Goal: Task Accomplishment & Management: Complete application form

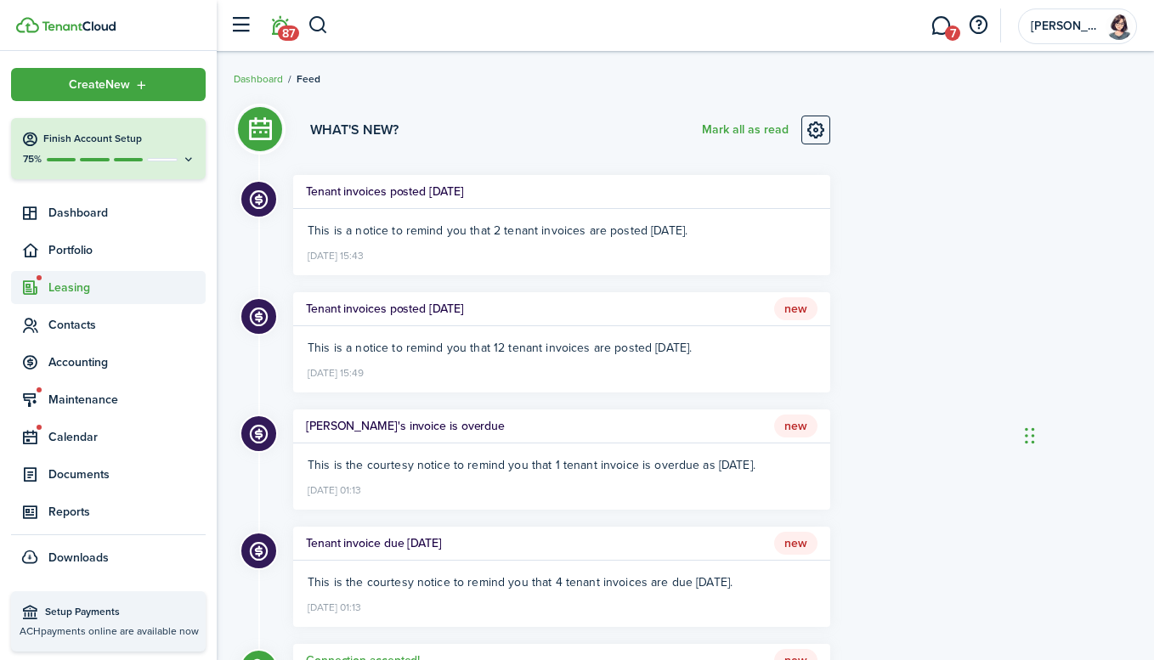
click at [81, 297] on span "Leasing" at bounding box center [108, 287] width 195 height 33
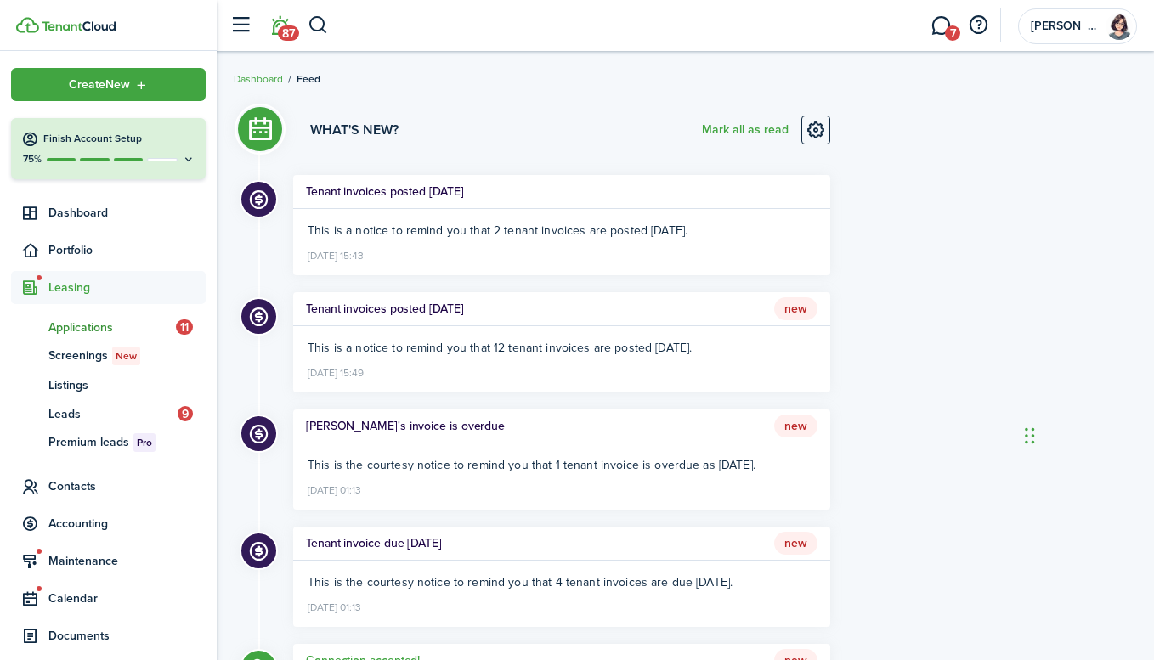
click at [86, 324] on span "Applications" at bounding box center [111, 328] width 127 height 18
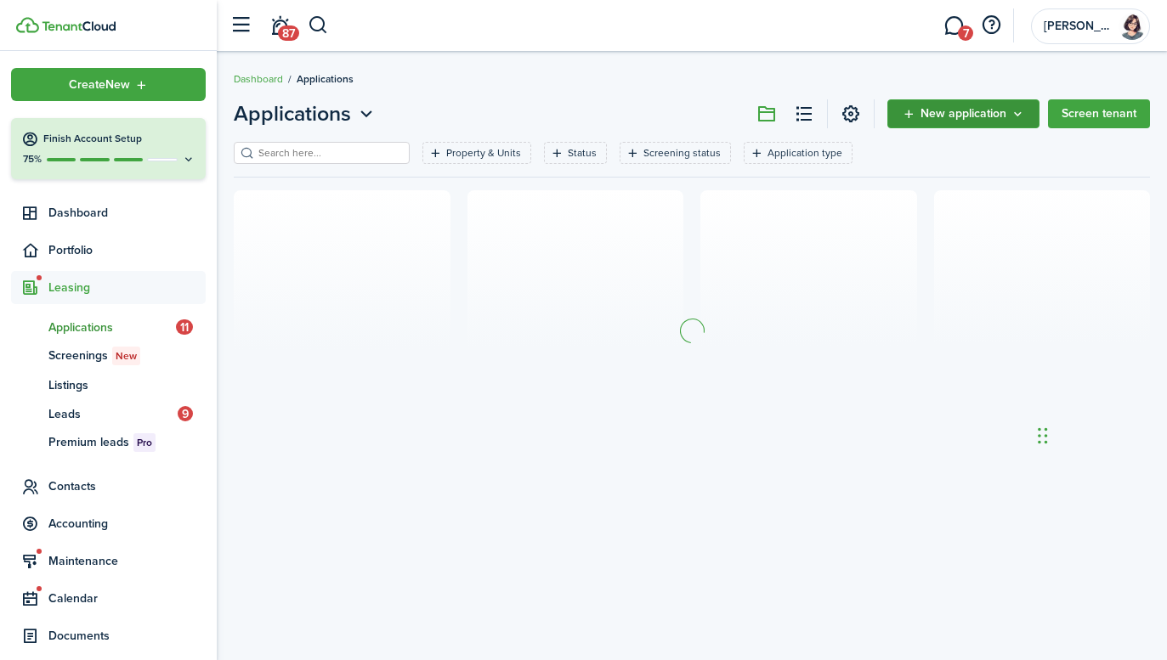
click at [1016, 121] on button "New application" at bounding box center [963, 113] width 152 height 29
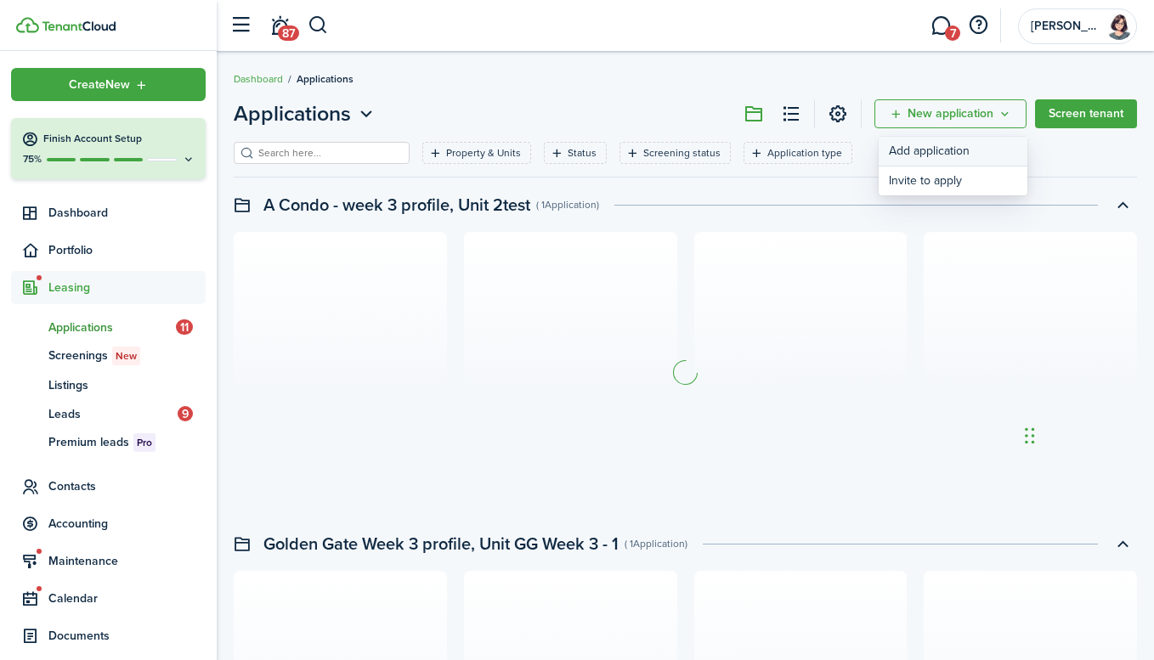
click at [963, 154] on link "Add application" at bounding box center [953, 152] width 149 height 30
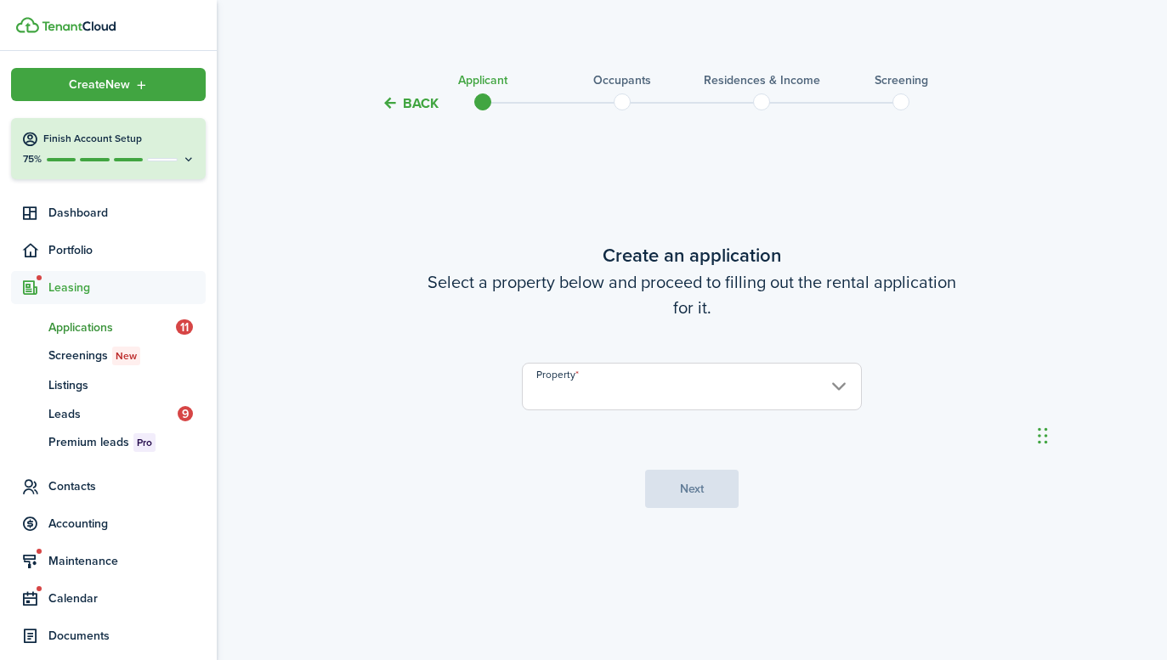
click at [683, 397] on input "Property" at bounding box center [692, 387] width 340 height 48
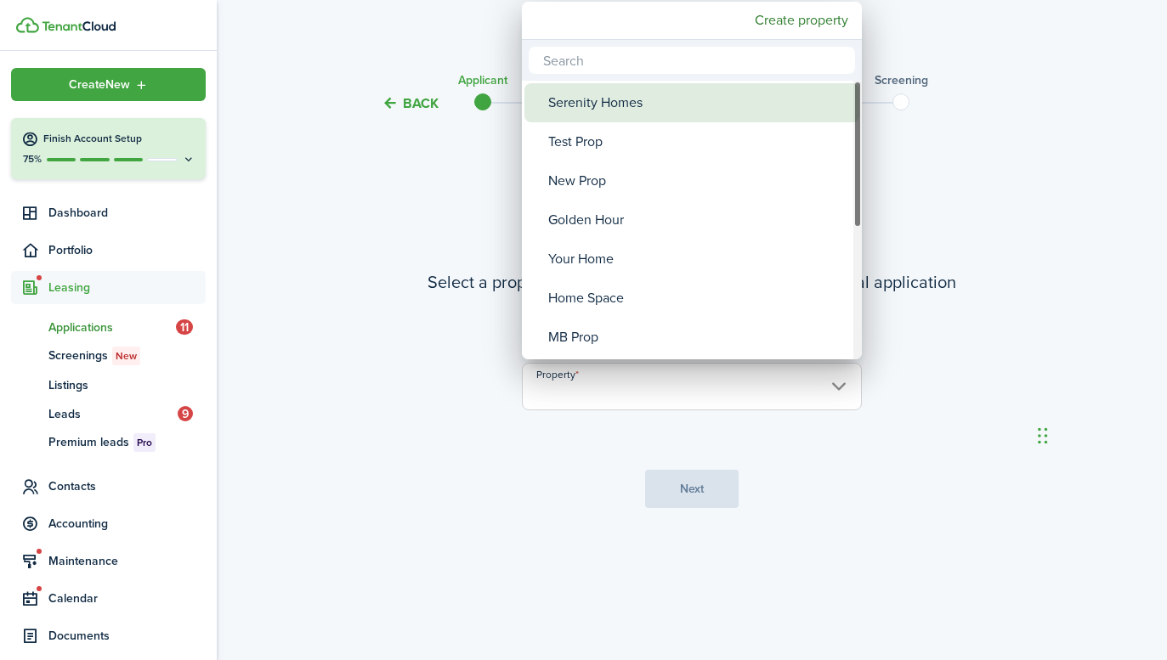
click at [629, 110] on div "Serenity Homes" at bounding box center [698, 102] width 301 height 39
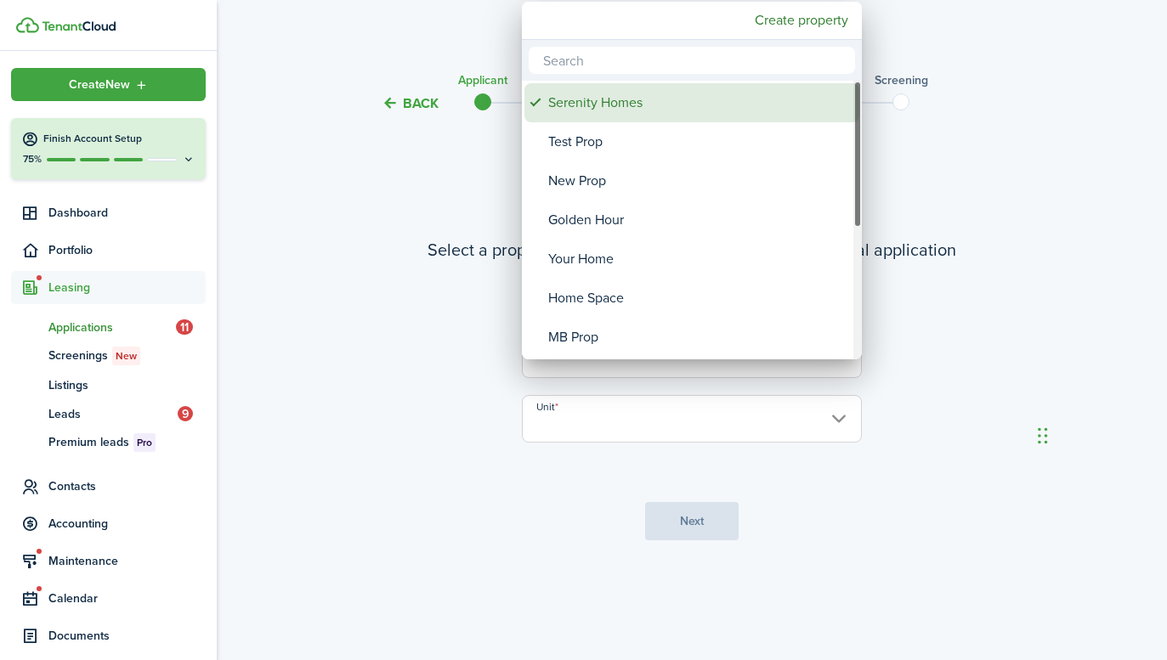
type input "Serenity Homes"
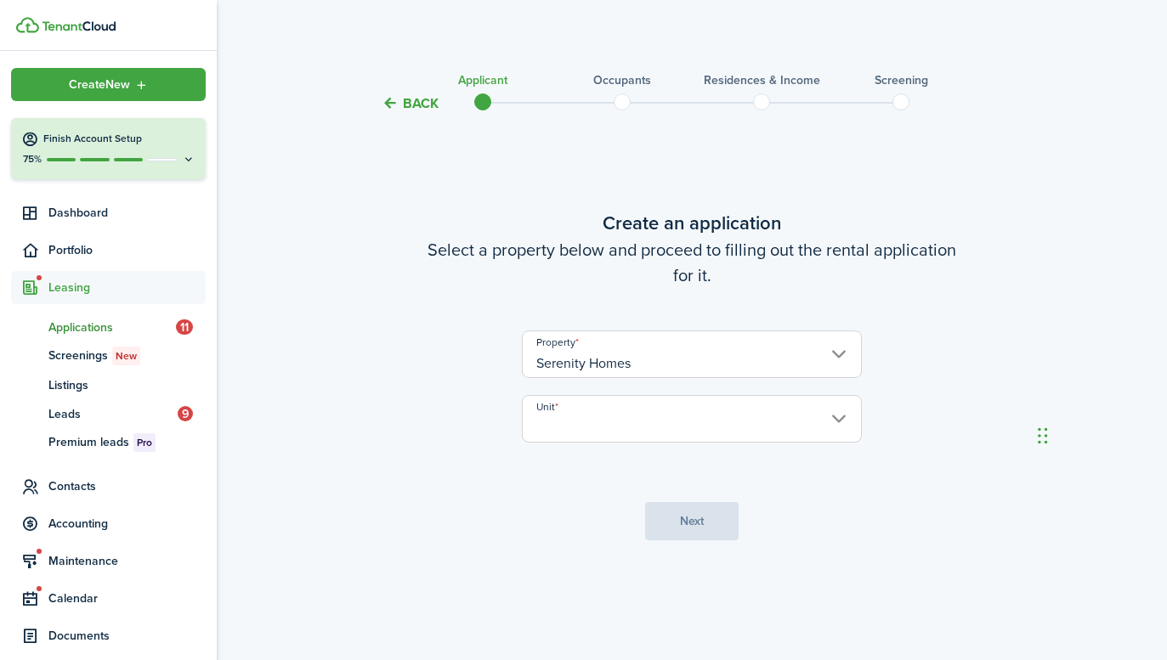
click at [695, 424] on input "Unit" at bounding box center [692, 419] width 340 height 48
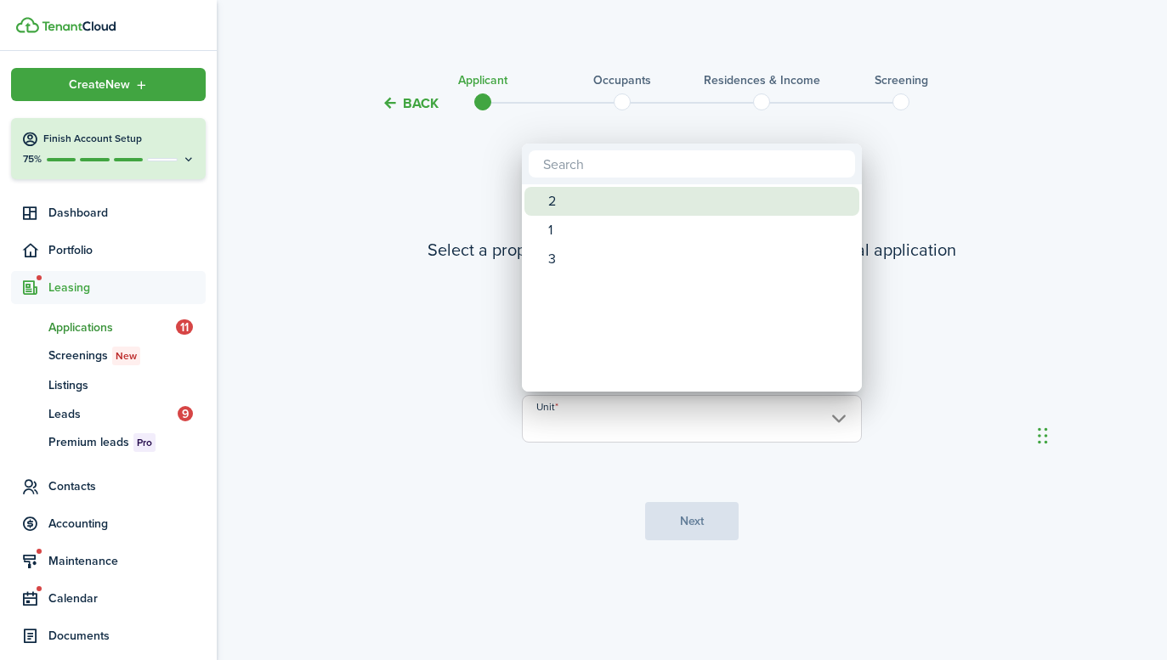
click at [557, 195] on div "2" at bounding box center [698, 201] width 301 height 29
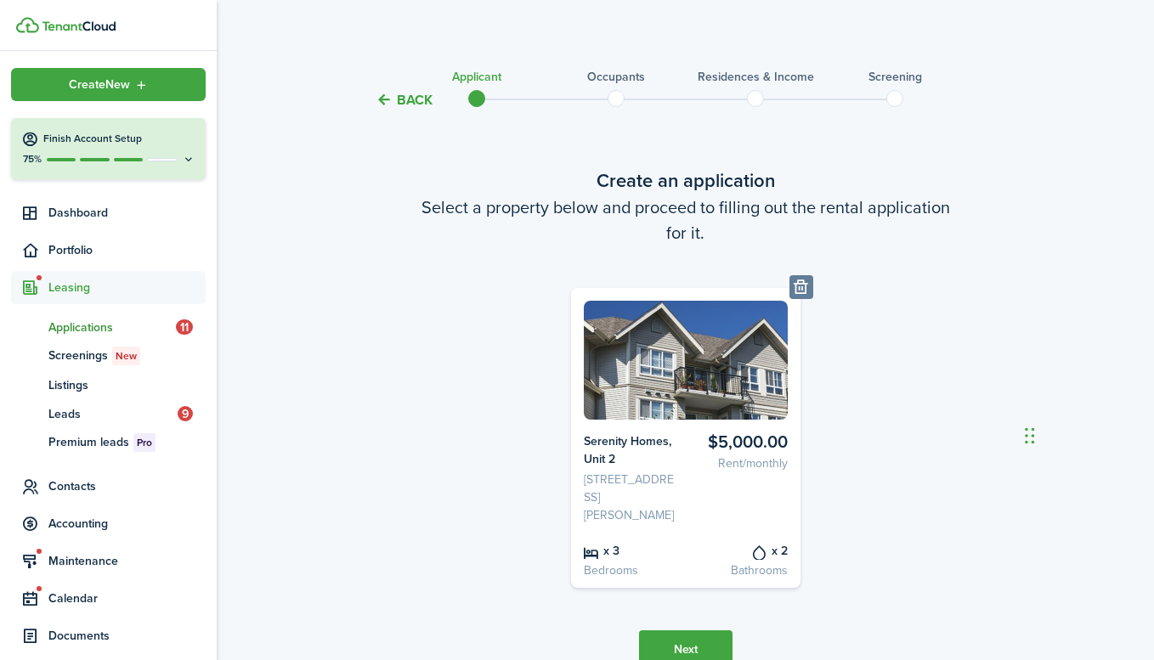
scroll to position [93, 0]
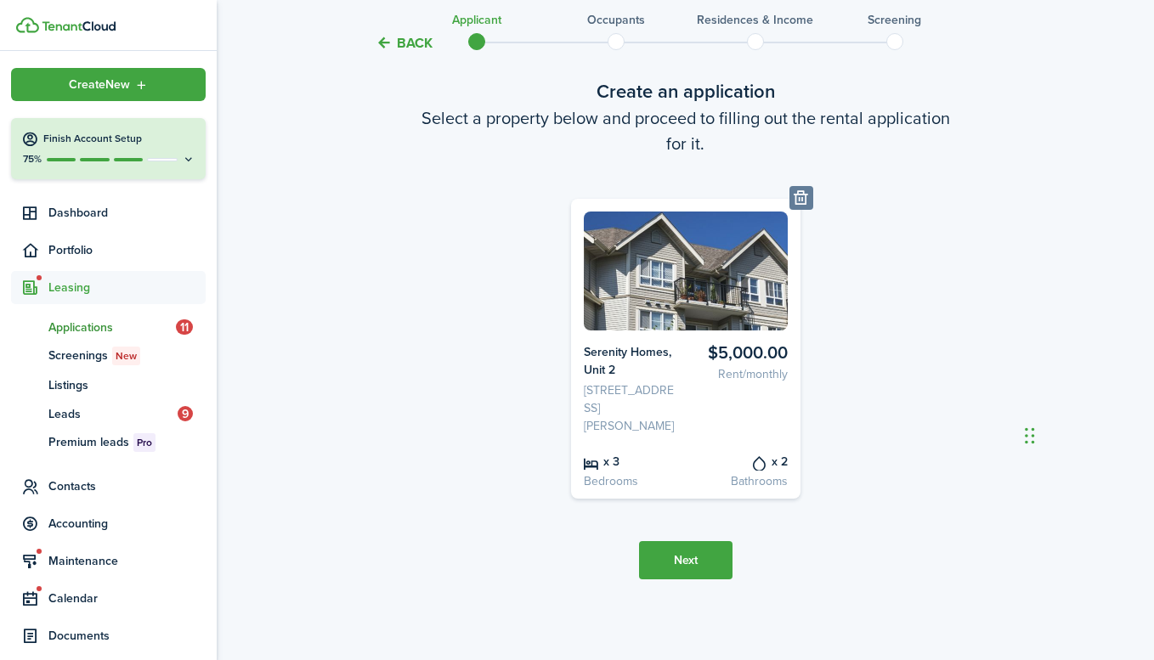
click at [688, 559] on button "Next" at bounding box center [685, 560] width 93 height 38
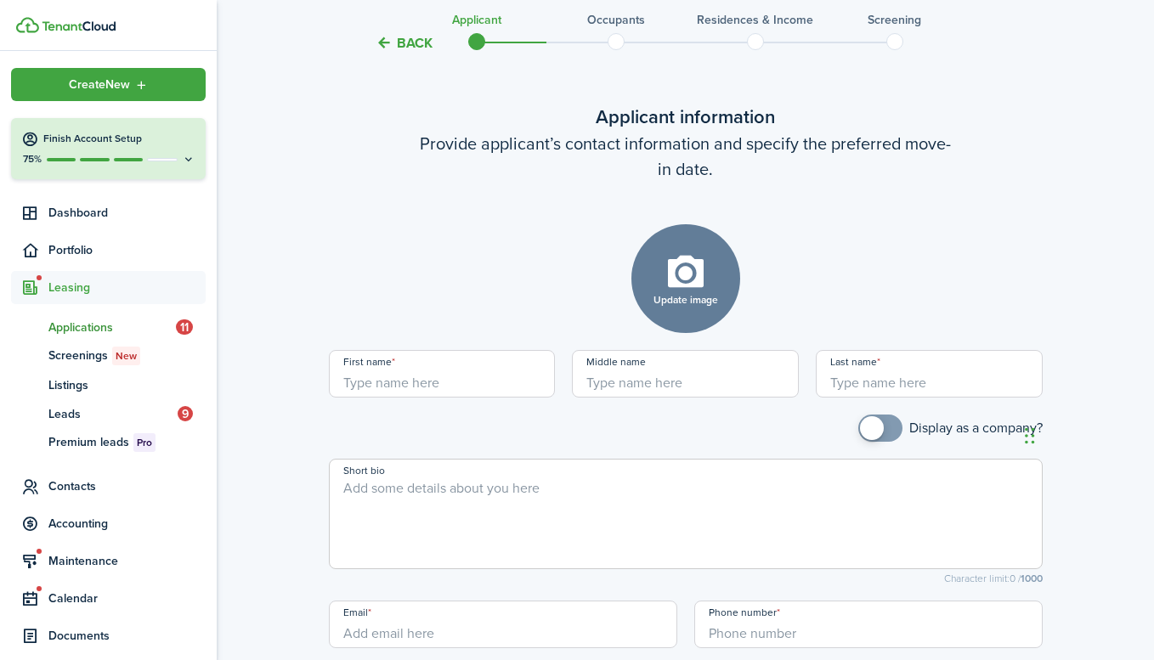
scroll to position [639, 0]
type input "ad"
type input "df"
click at [1011, 279] on div "Update image Upload file" at bounding box center [686, 277] width 714 height 109
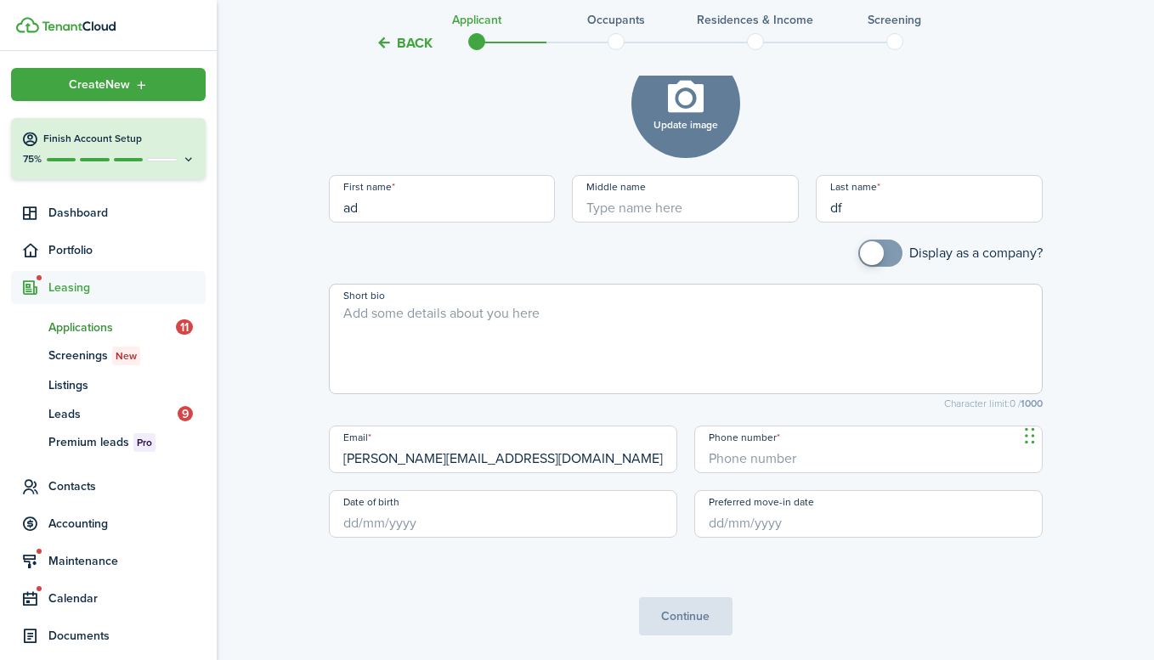
type input "[PERSON_NAME][EMAIL_ADDRESS][DOMAIN_NAME]"
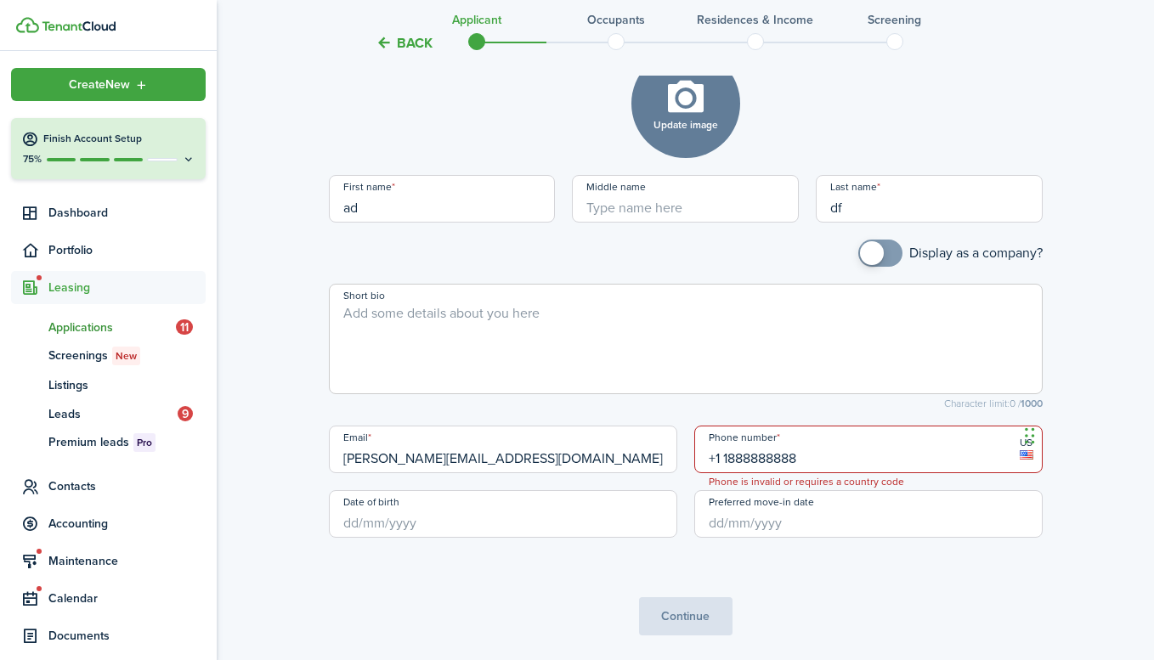
type input "[PHONE_NUMBER]"
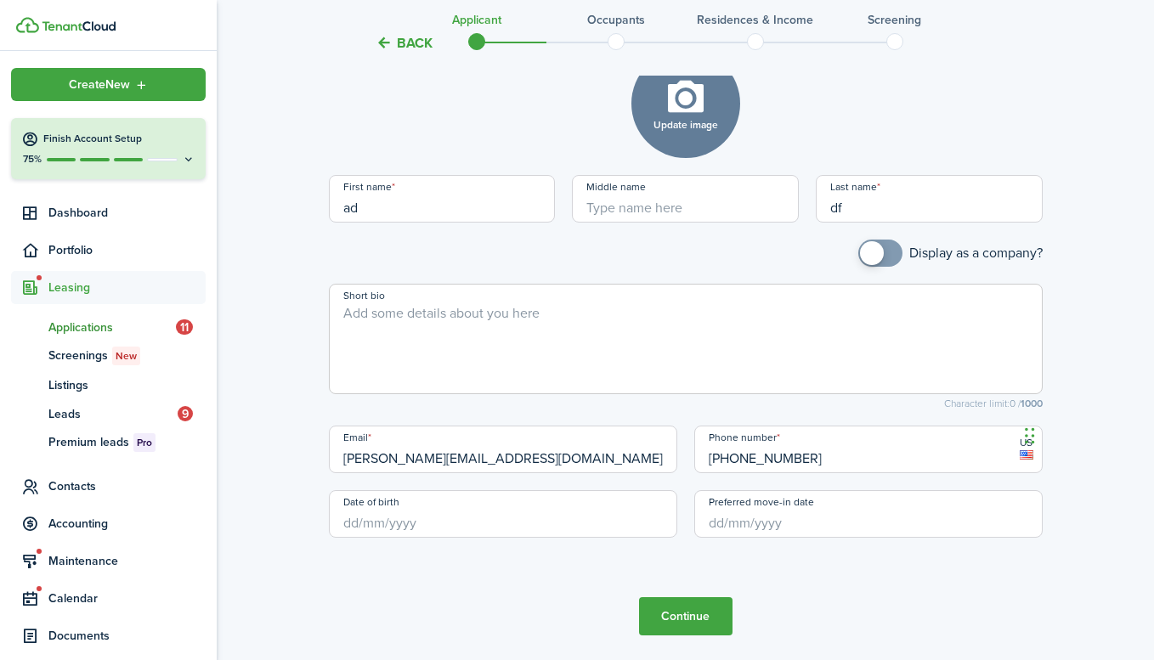
click at [809, 520] on input "Preferred move-in date" at bounding box center [868, 514] width 348 height 48
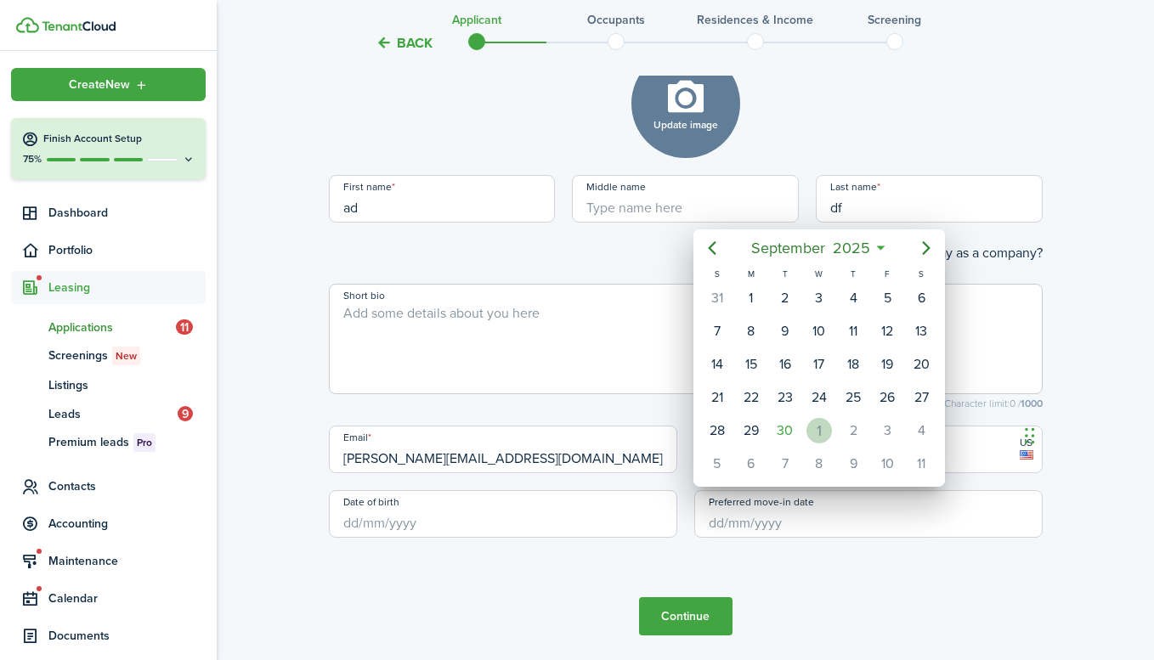
click at [821, 426] on div "1" at bounding box center [819, 430] width 25 height 25
type input "[DATE]"
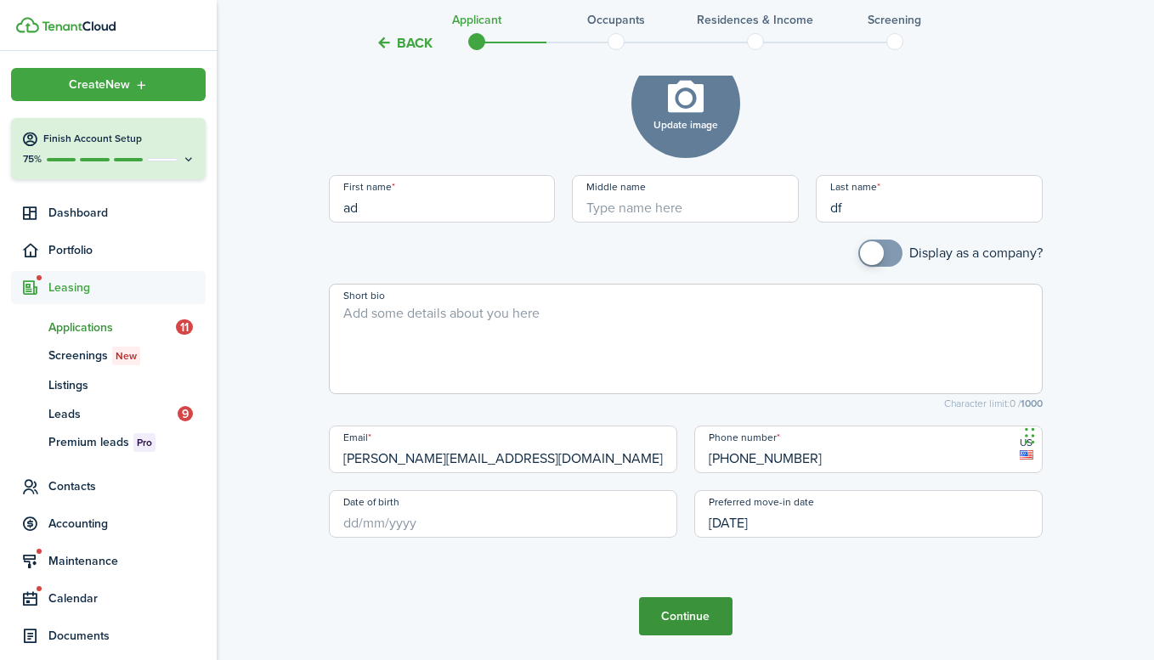
click at [703, 611] on button "Continue" at bounding box center [685, 617] width 93 height 38
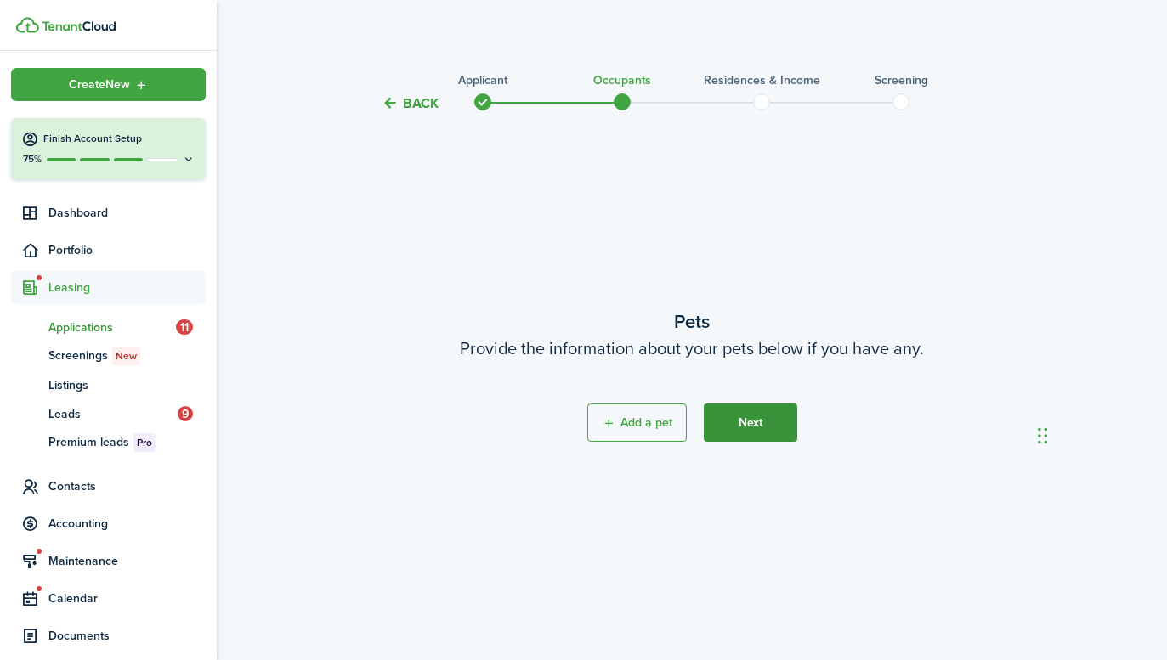
click at [768, 425] on button "Next" at bounding box center [750, 423] width 93 height 38
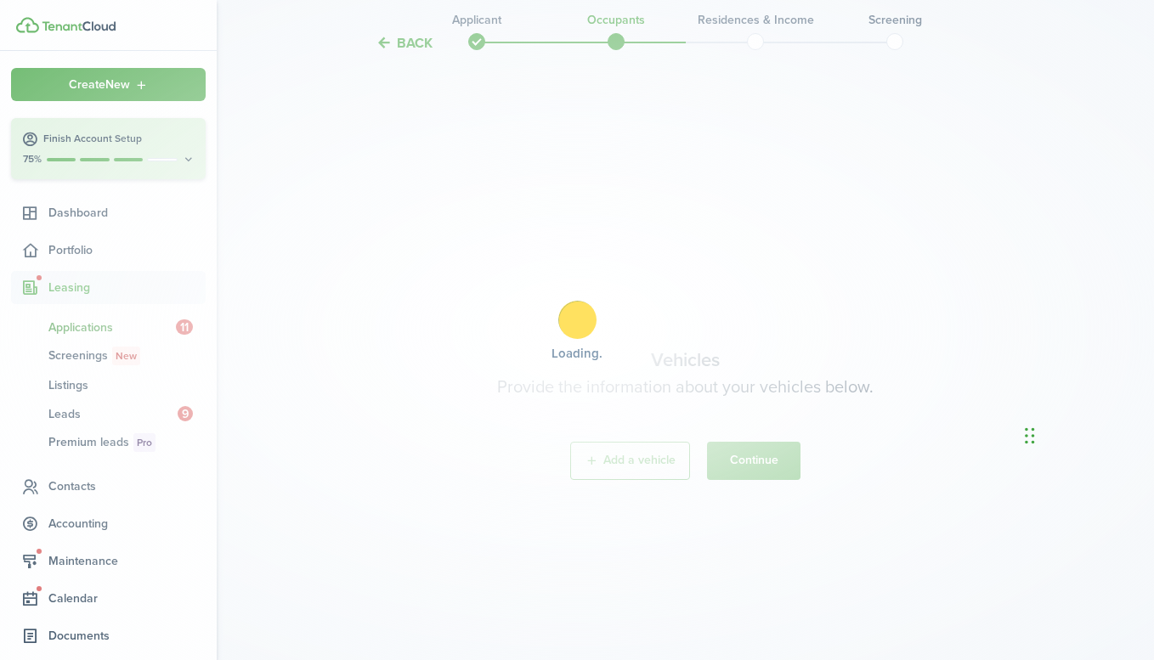
scroll to position [547, 0]
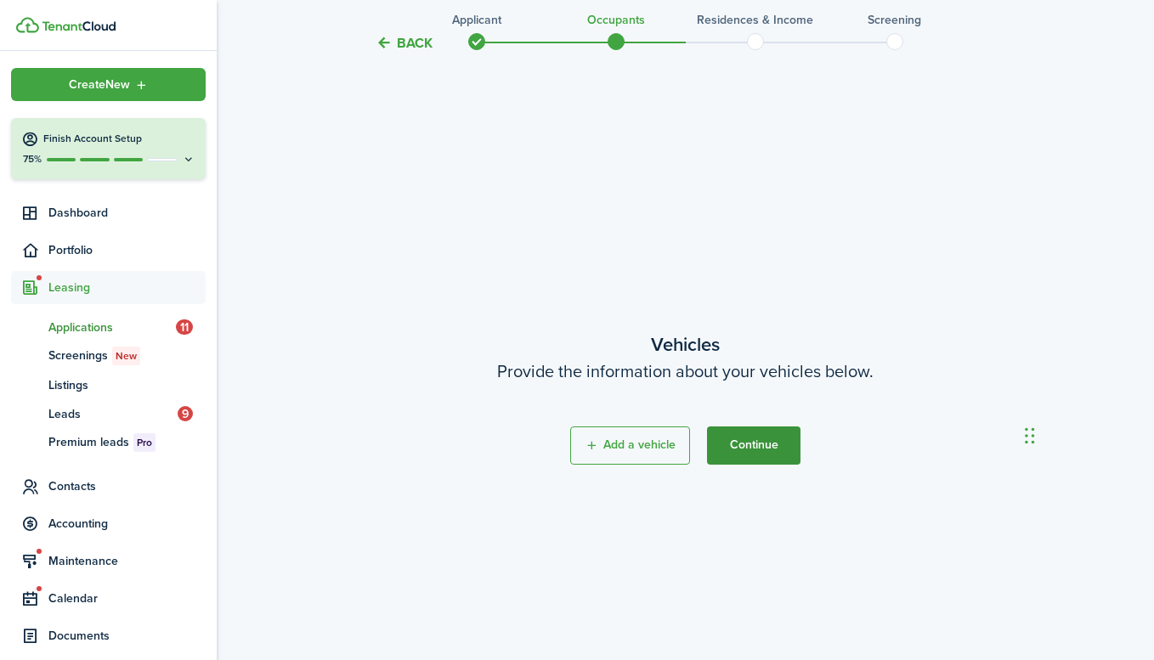
click at [779, 442] on button "Continue" at bounding box center [753, 446] width 93 height 38
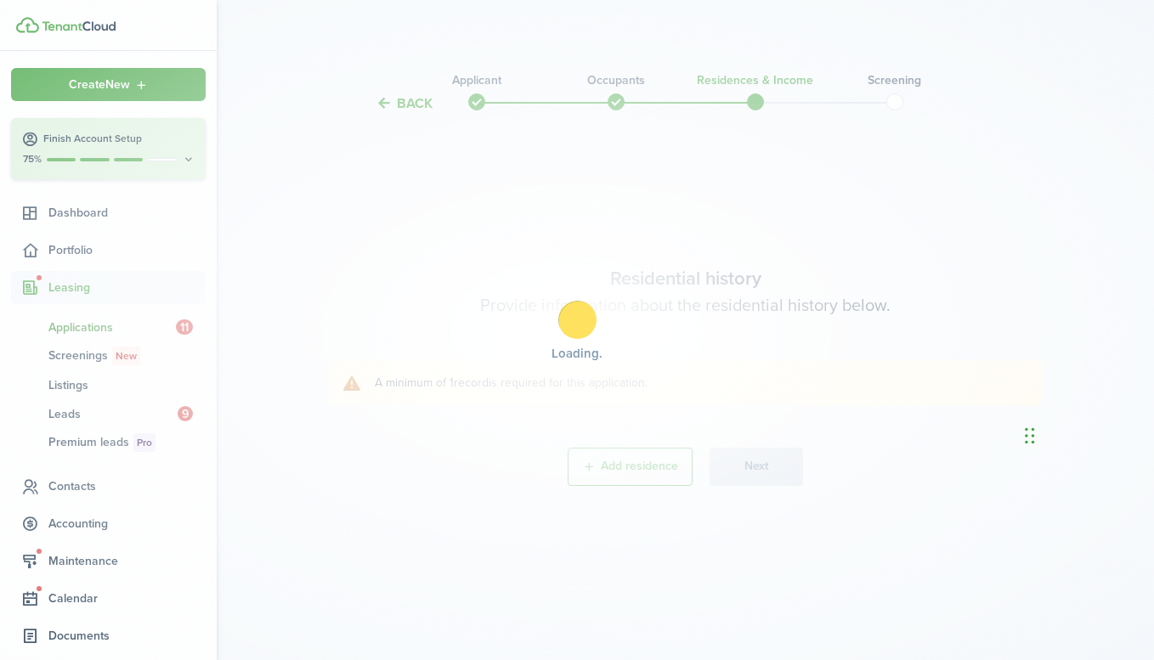
scroll to position [0, 0]
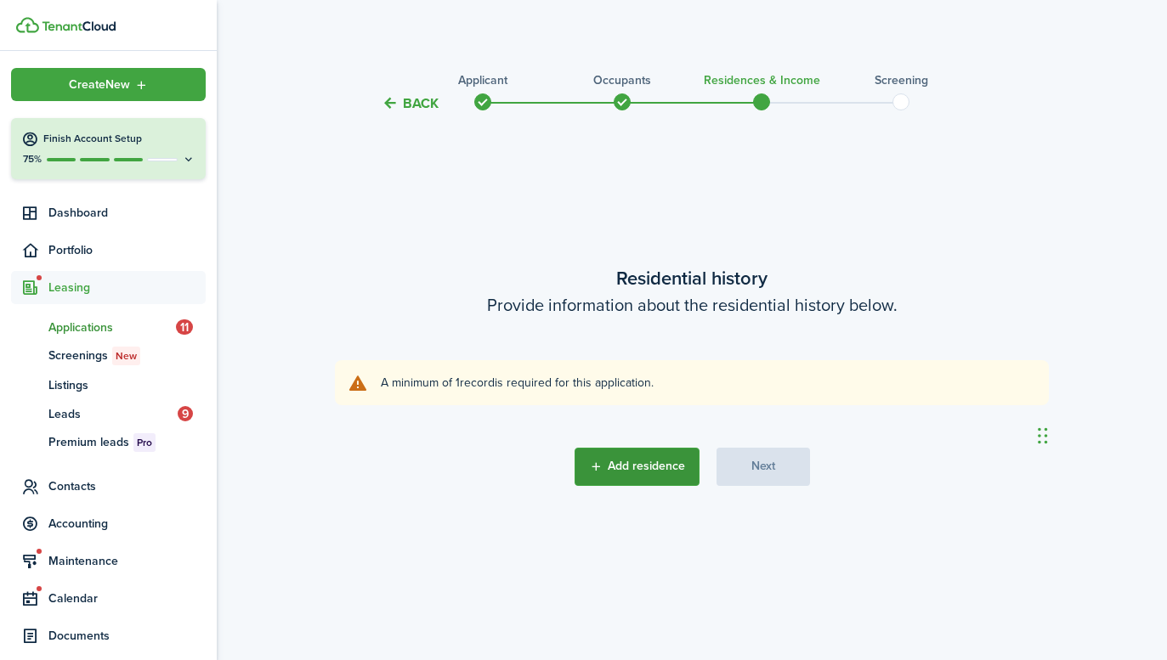
click at [680, 468] on button "Add residence" at bounding box center [637, 467] width 125 height 38
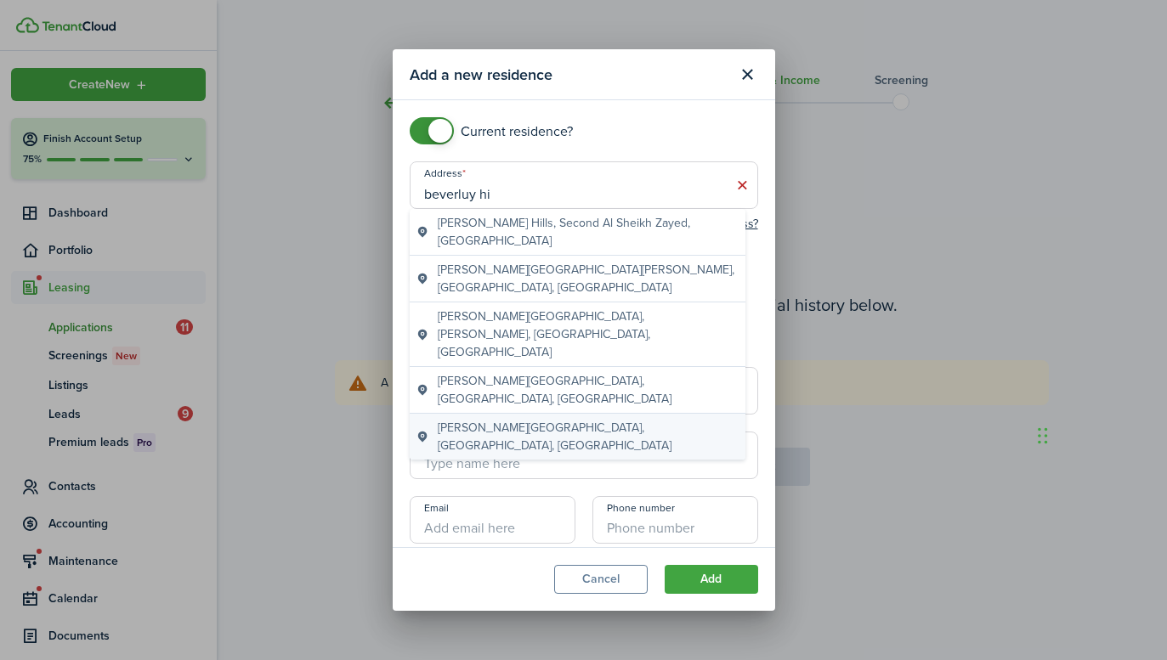
click at [577, 419] on span "[PERSON_NAME][GEOGRAPHIC_DATA], [GEOGRAPHIC_DATA], [GEOGRAPHIC_DATA]" at bounding box center [588, 437] width 301 height 36
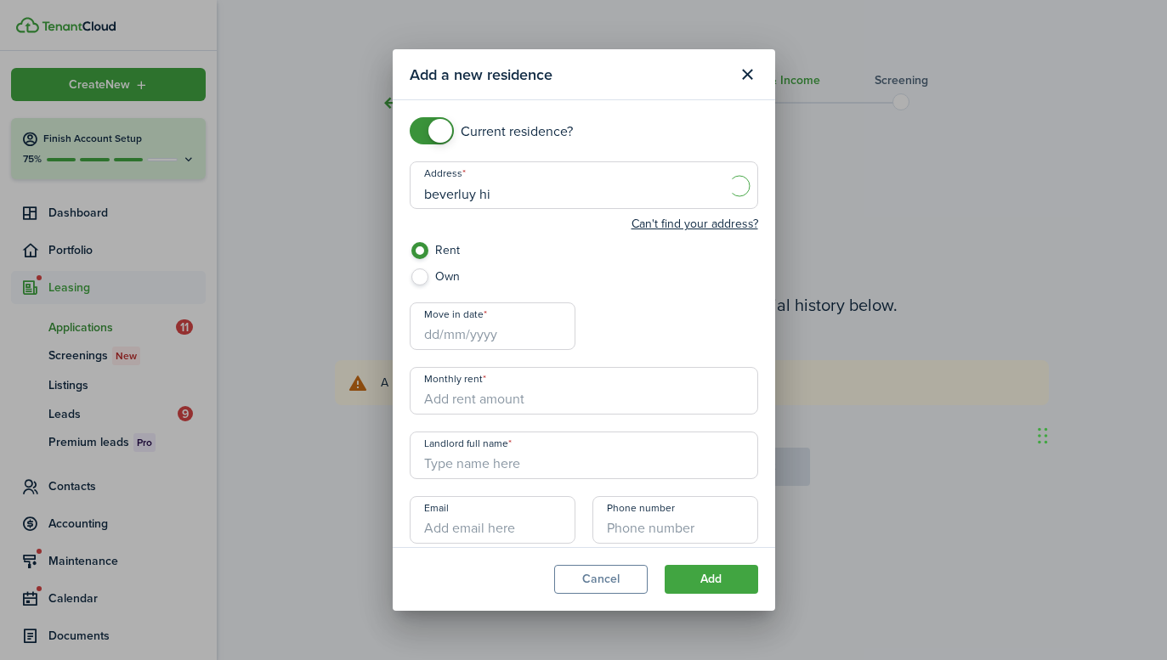
type input "[PERSON_NAME][GEOGRAPHIC_DATA][US_STATE], [GEOGRAPHIC_DATA]"
click at [492, 318] on input "Move in date" at bounding box center [493, 327] width 166 height 48
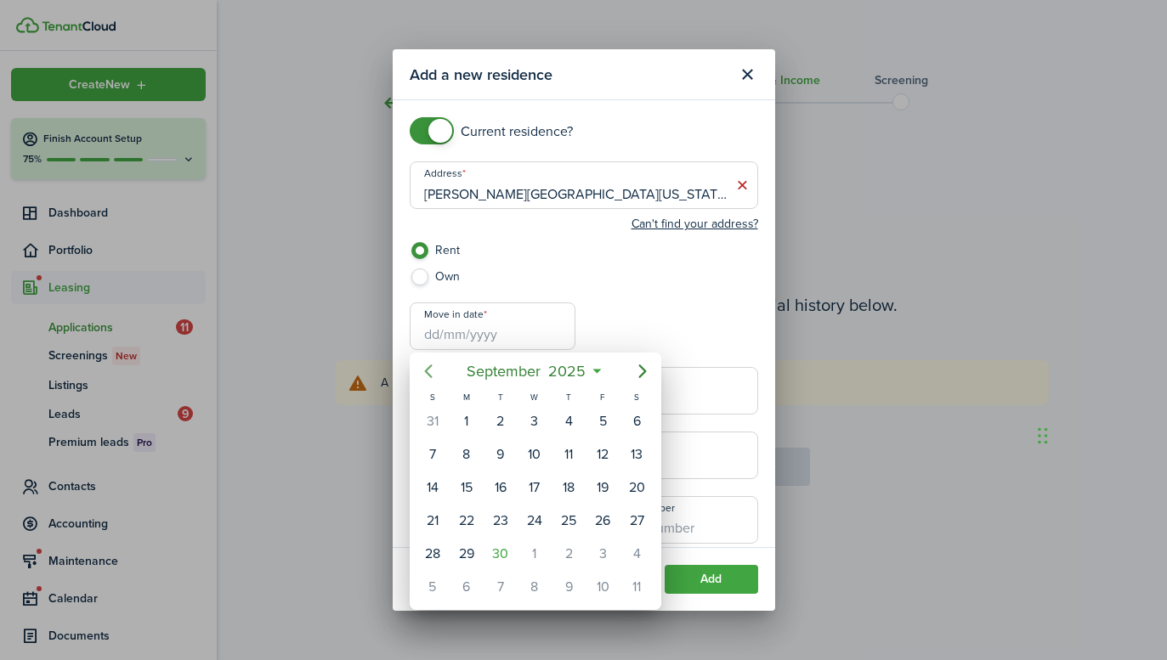
click at [435, 376] on icon "Previous page" at bounding box center [428, 371] width 20 height 20
click at [434, 376] on icon "Previous page" at bounding box center [428, 371] width 20 height 20
click at [505, 418] on div "1" at bounding box center [500, 421] width 25 height 25
type input "[DATE]"
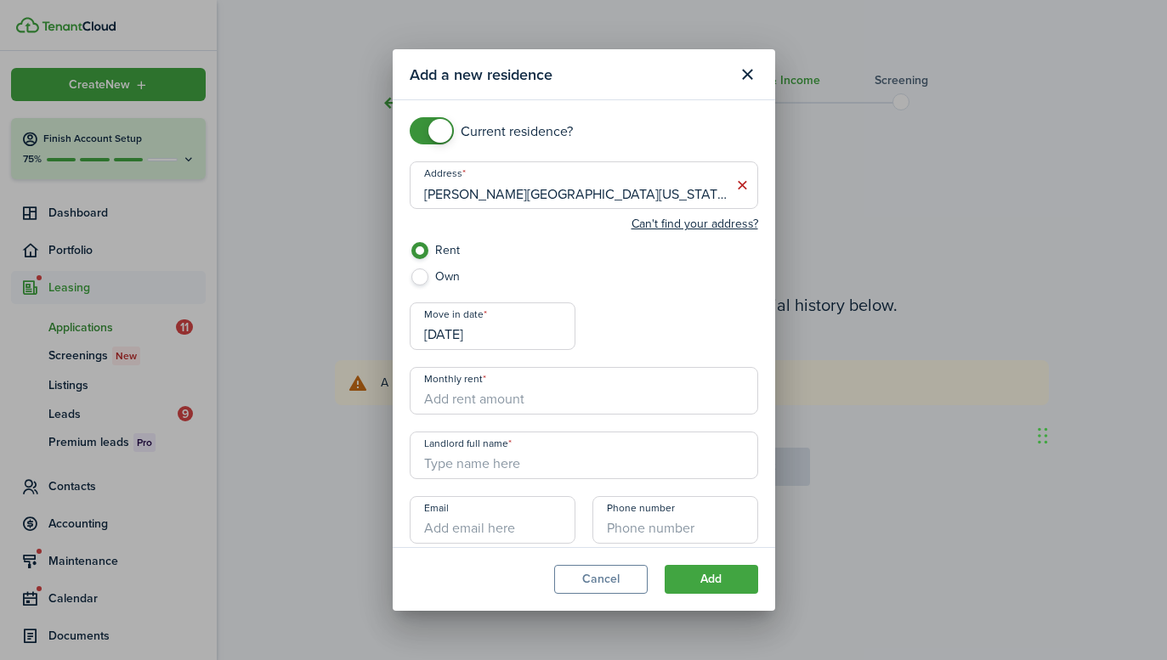
click at [505, 404] on input "Monthly rent" at bounding box center [584, 391] width 348 height 48
type input "$5,000.00"
click at [578, 470] on input "Landlord full name" at bounding box center [584, 456] width 348 height 48
type input "abc"
click at [732, 578] on button "Add" at bounding box center [711, 579] width 93 height 29
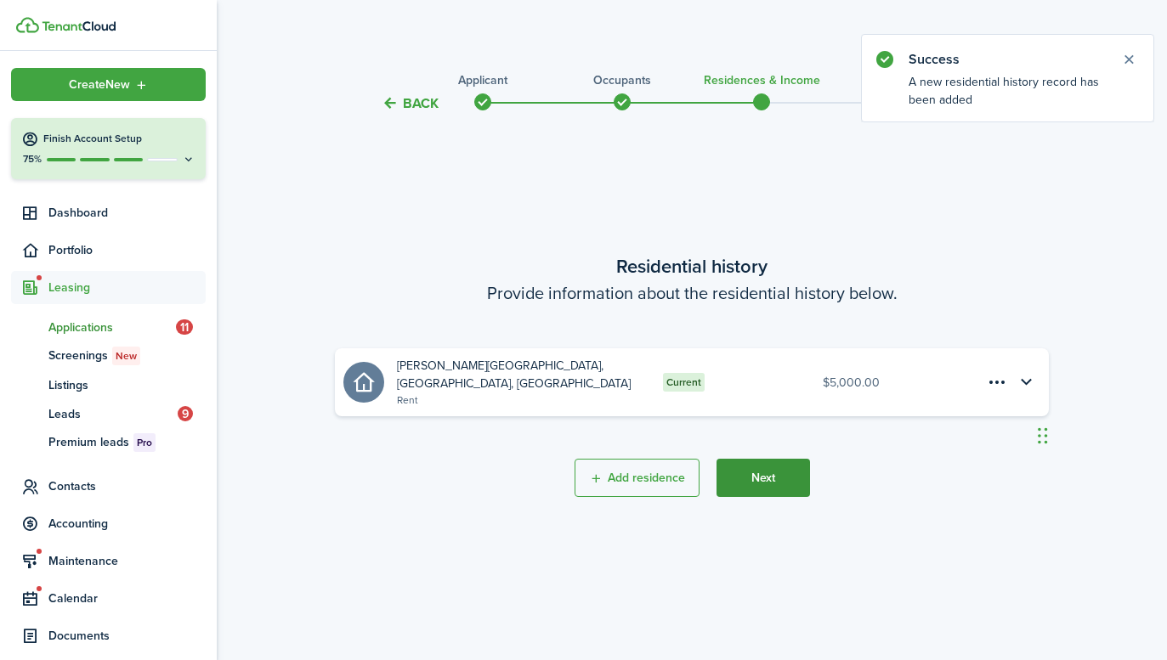
click at [788, 487] on button "Next" at bounding box center [763, 478] width 93 height 38
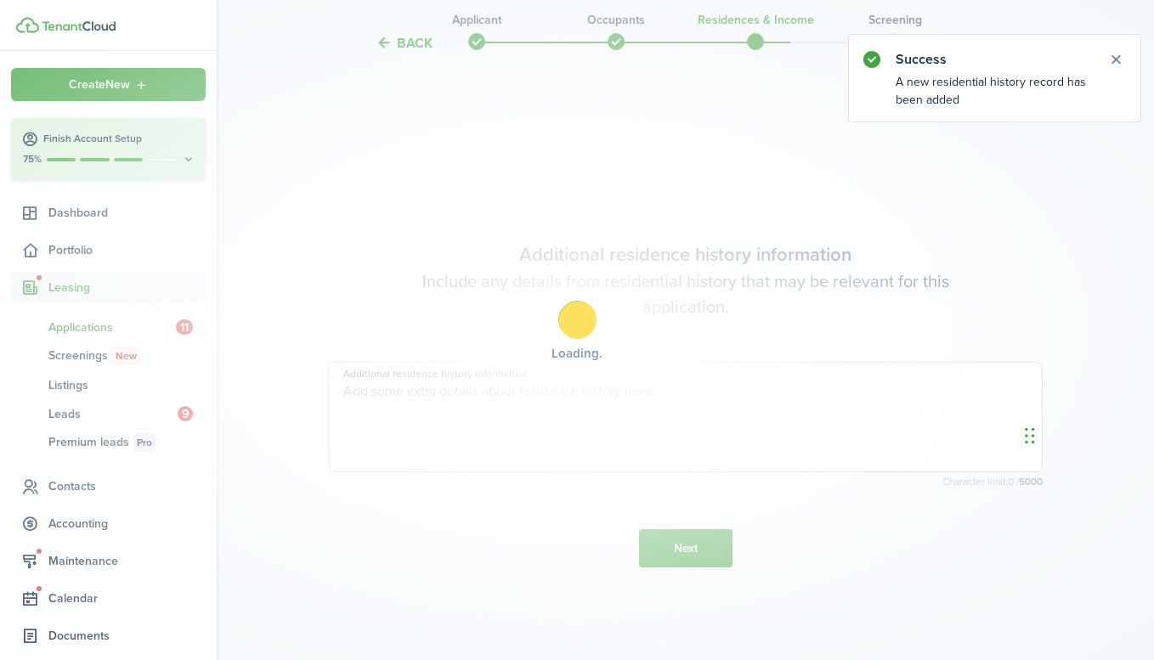
scroll to position [547, 0]
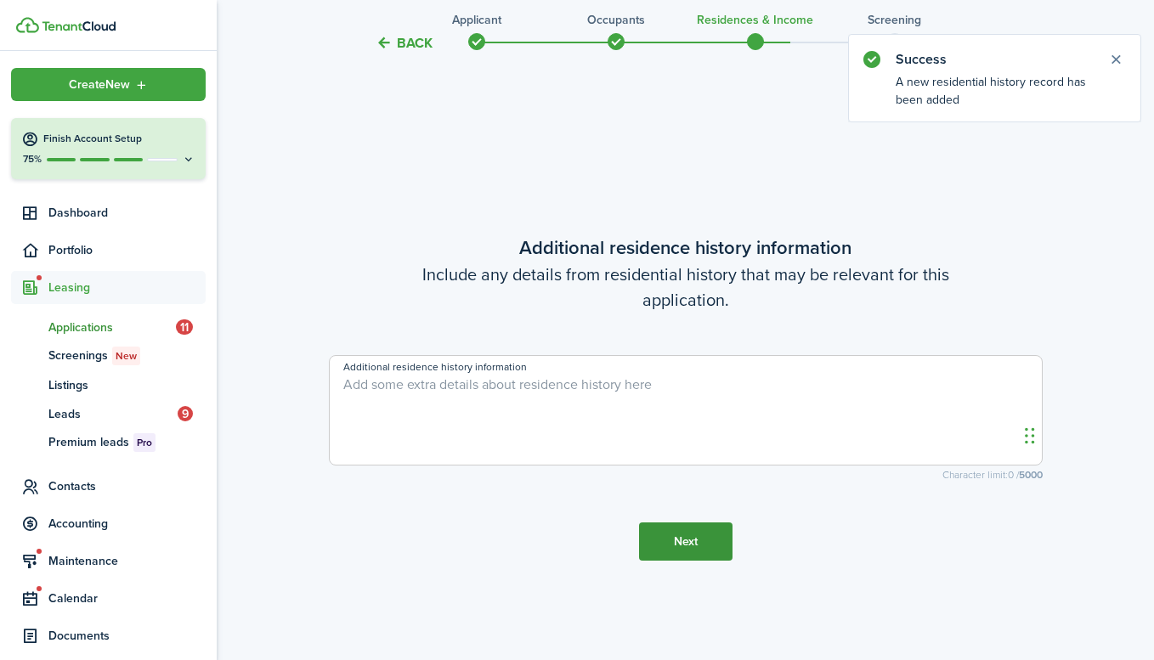
click at [713, 540] on button "Next" at bounding box center [685, 542] width 93 height 38
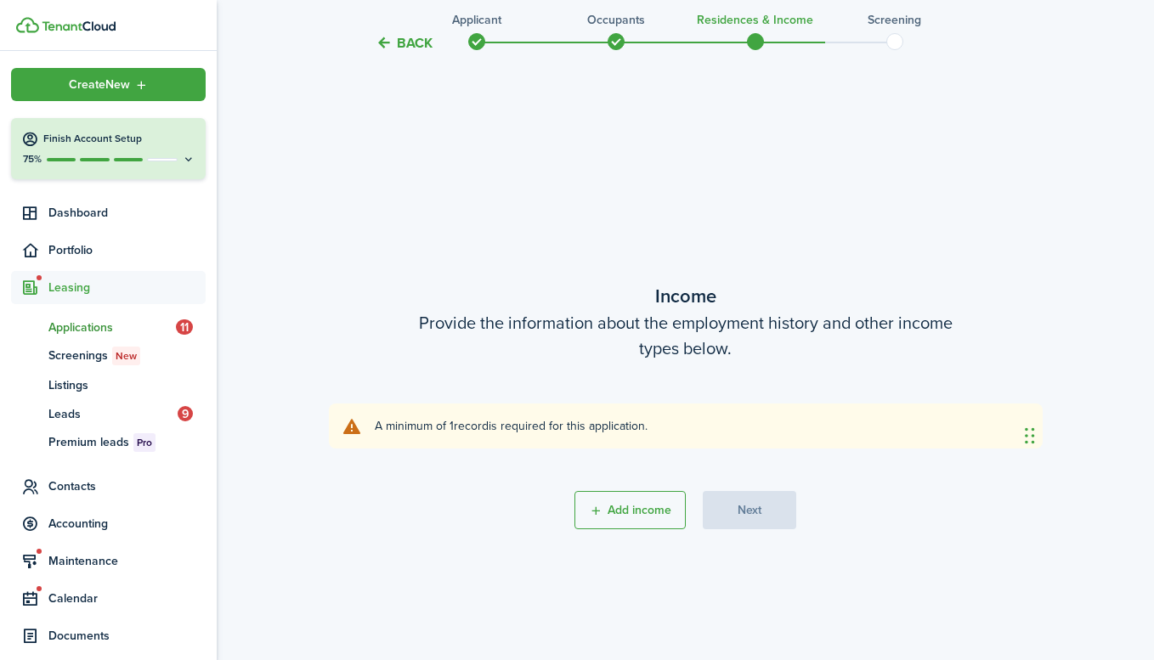
scroll to position [1207, 0]
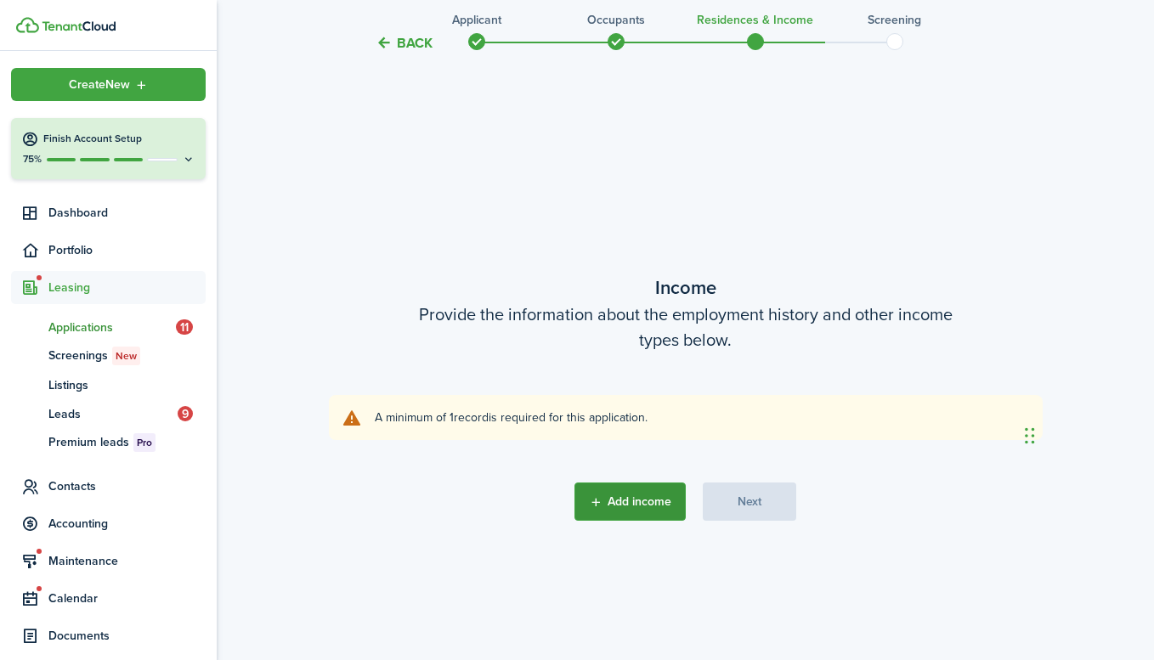
click at [643, 509] on button "Add income" at bounding box center [630, 502] width 111 height 38
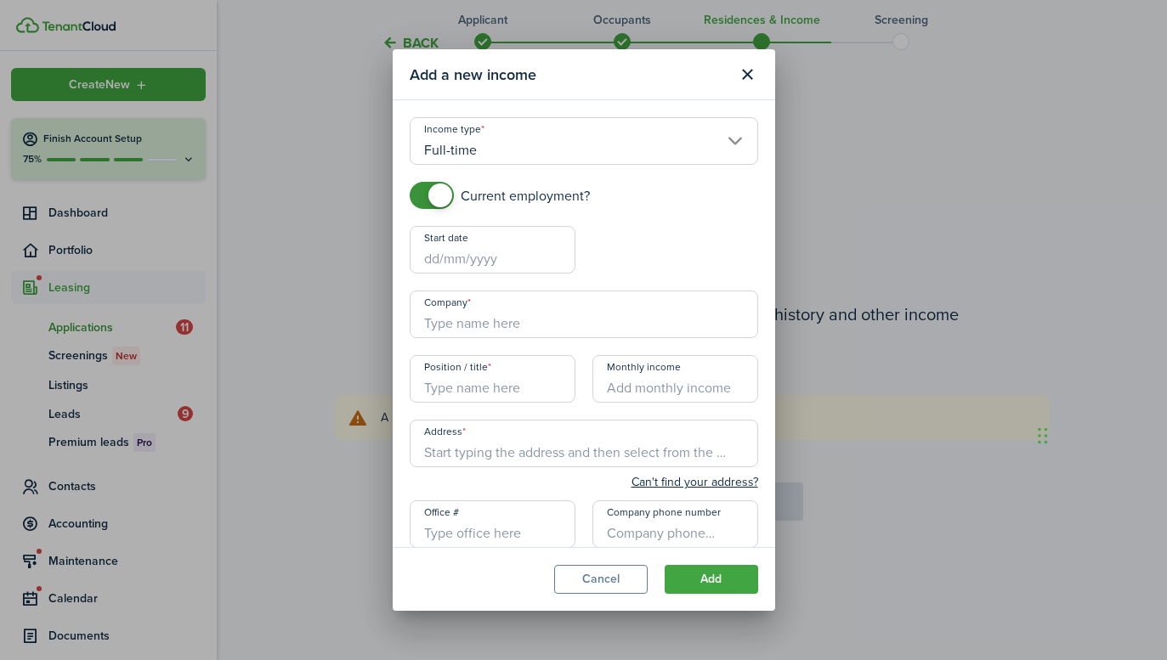
click at [556, 152] on input "Full-time" at bounding box center [584, 141] width 348 height 48
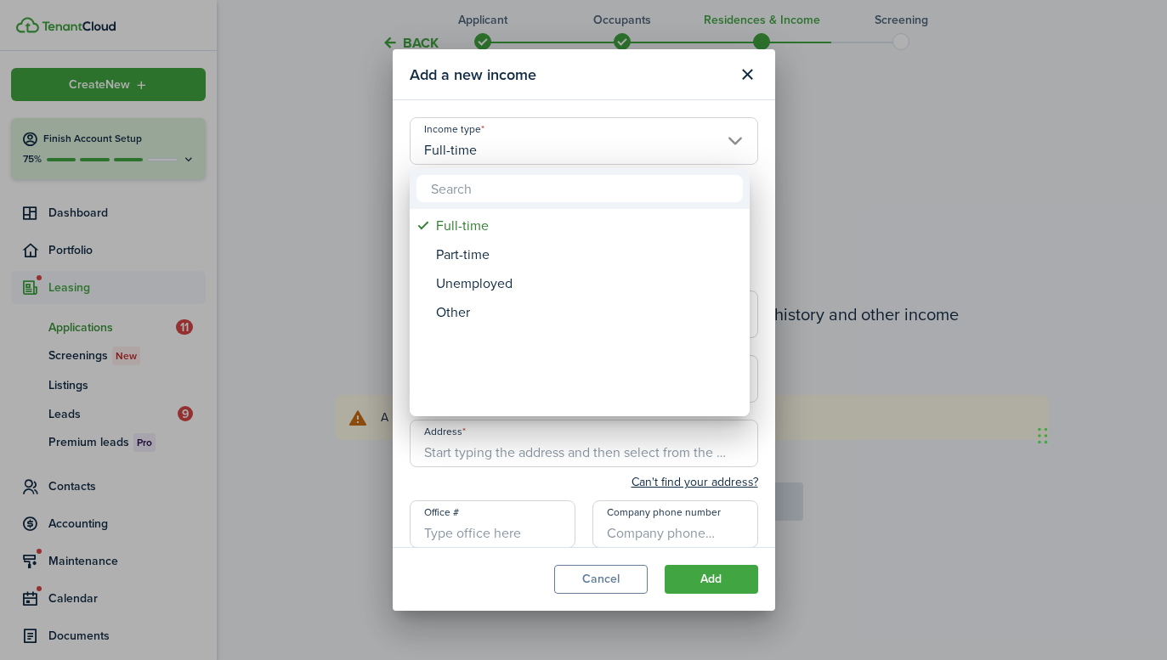
click at [786, 163] on div at bounding box center [583, 330] width 1439 height 932
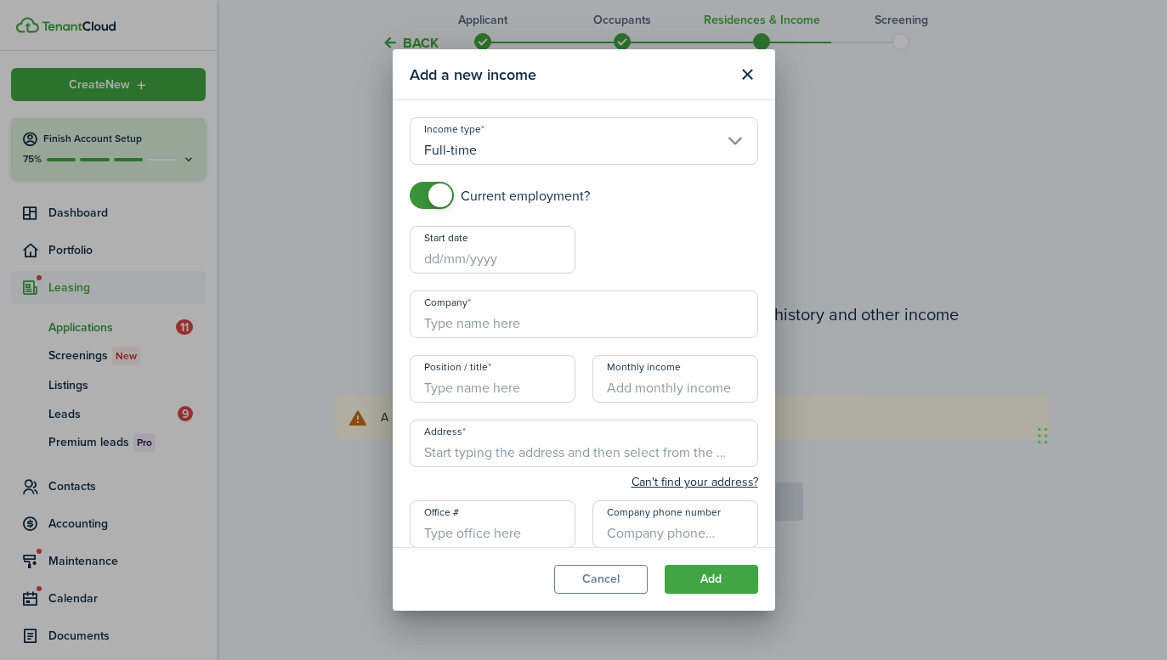
click at [507, 258] on input "Start date" at bounding box center [493, 250] width 166 height 48
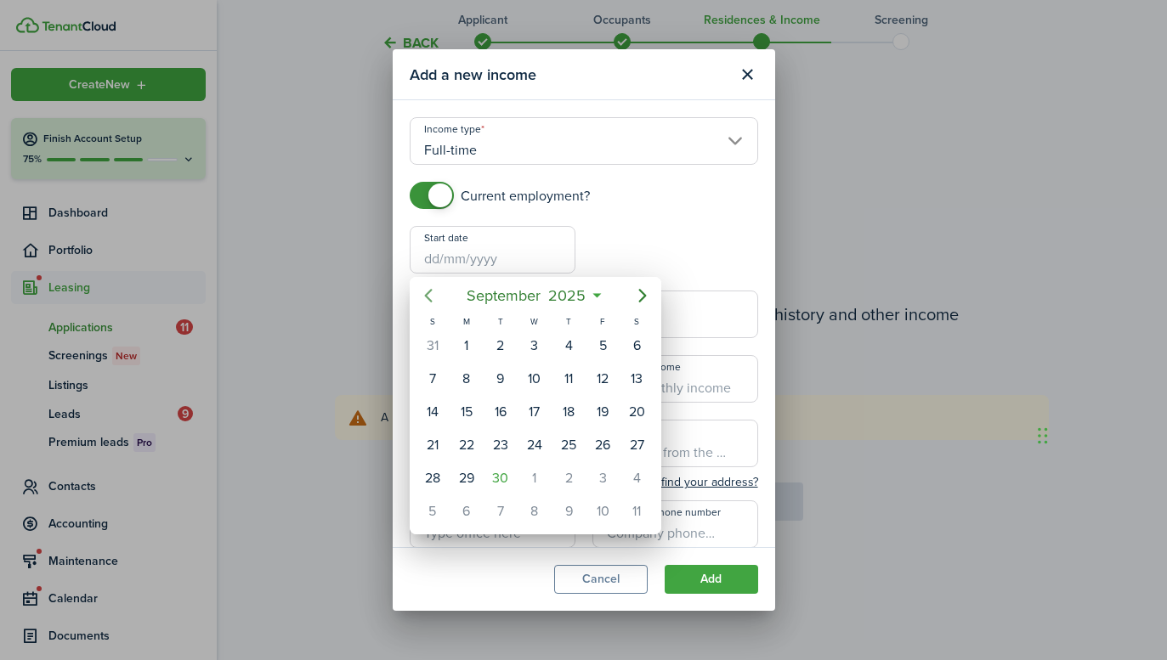
click at [442, 298] on mbsc-button "Previous page" at bounding box center [428, 296] width 34 height 34
click at [442, 299] on mbsc-button "Previous page" at bounding box center [428, 296] width 34 height 34
click at [442, 300] on mbsc-button "Previous page" at bounding box center [428, 296] width 34 height 34
click at [434, 345] on div "1" at bounding box center [432, 345] width 25 height 25
type input "[DATE]"
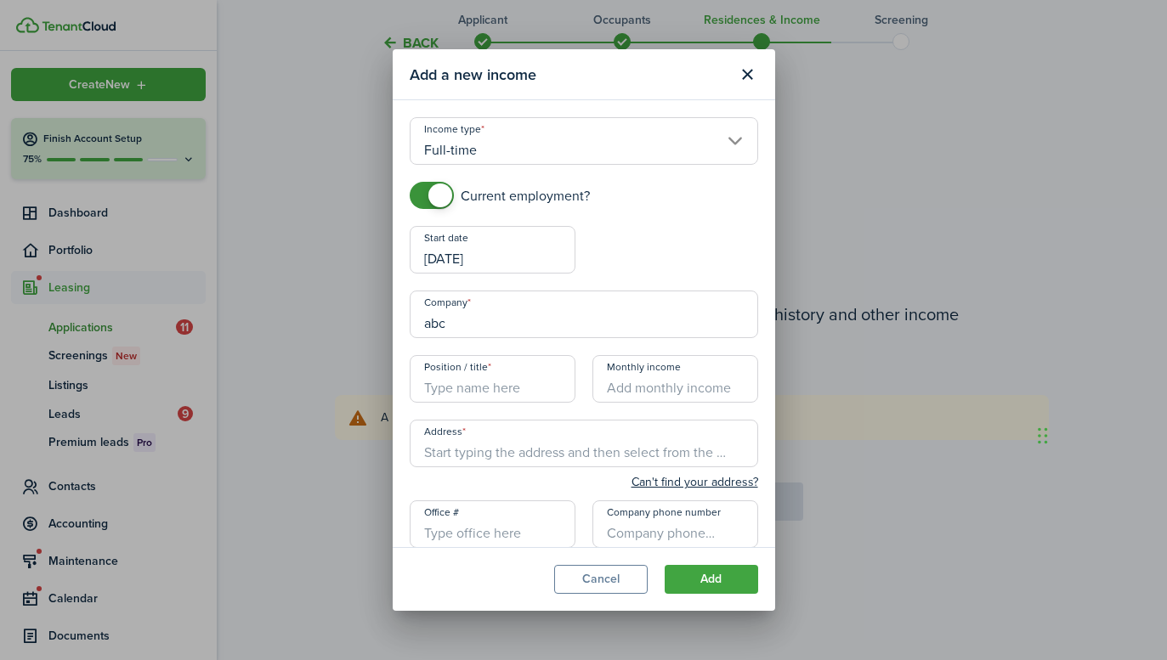
type input "abc"
type input "ceo"
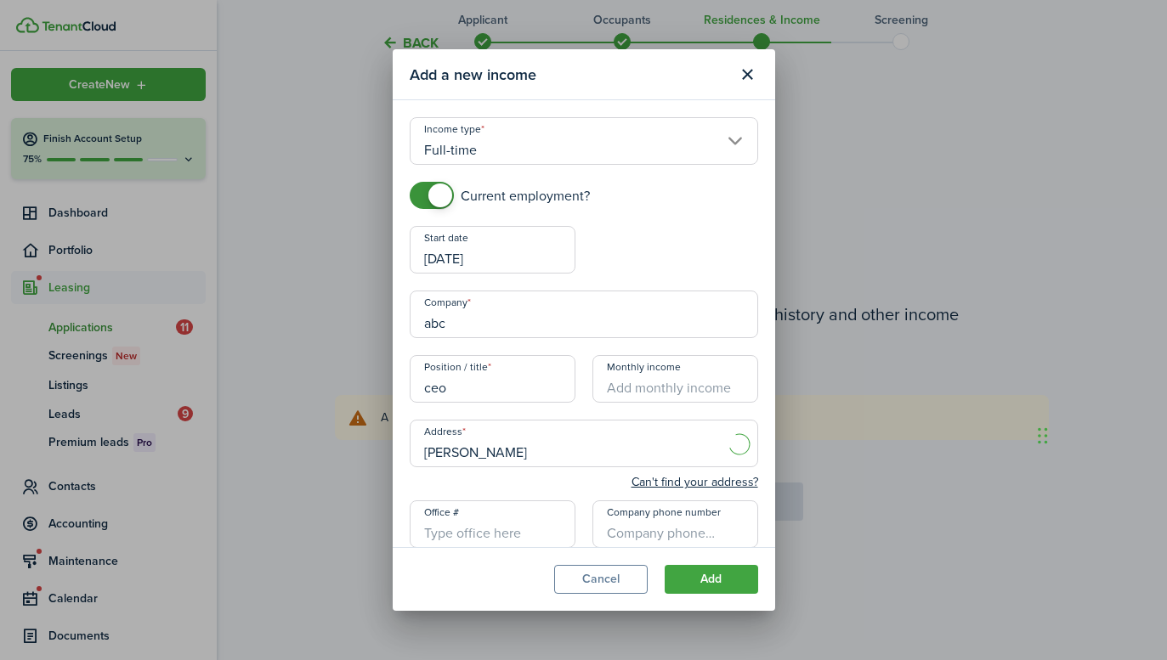
type input "[PERSON_NAME][GEOGRAPHIC_DATA][US_STATE], [GEOGRAPHIC_DATA]"
click at [720, 582] on button "Add" at bounding box center [711, 579] width 93 height 29
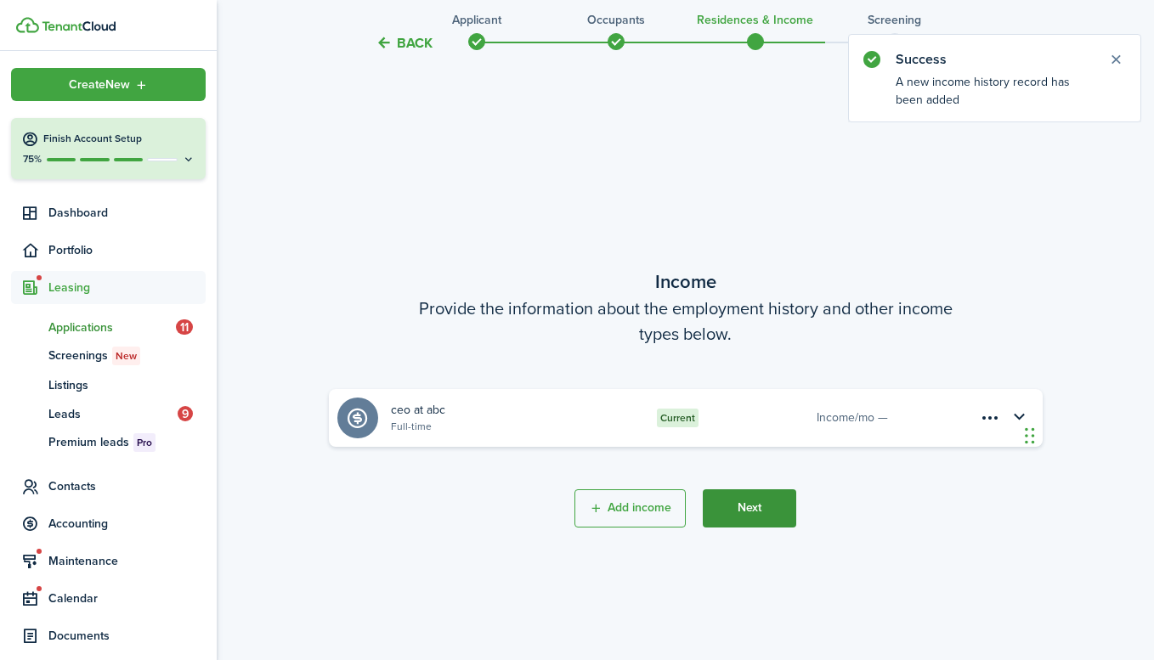
click at [773, 508] on button "Next" at bounding box center [749, 509] width 93 height 38
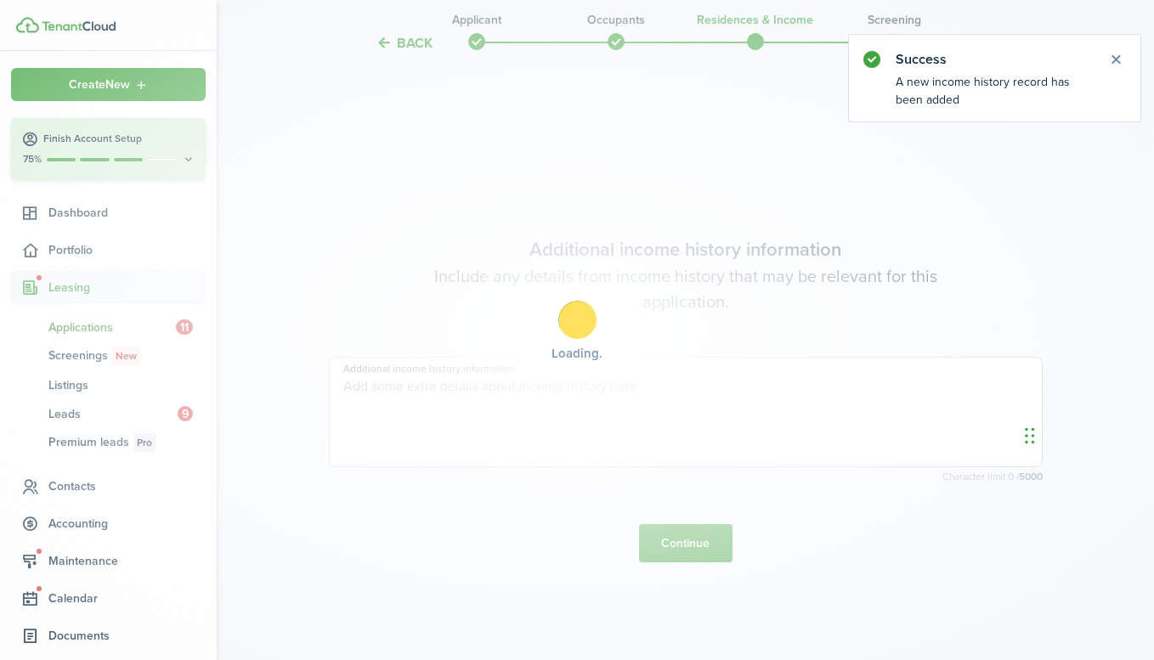
scroll to position [1867, 0]
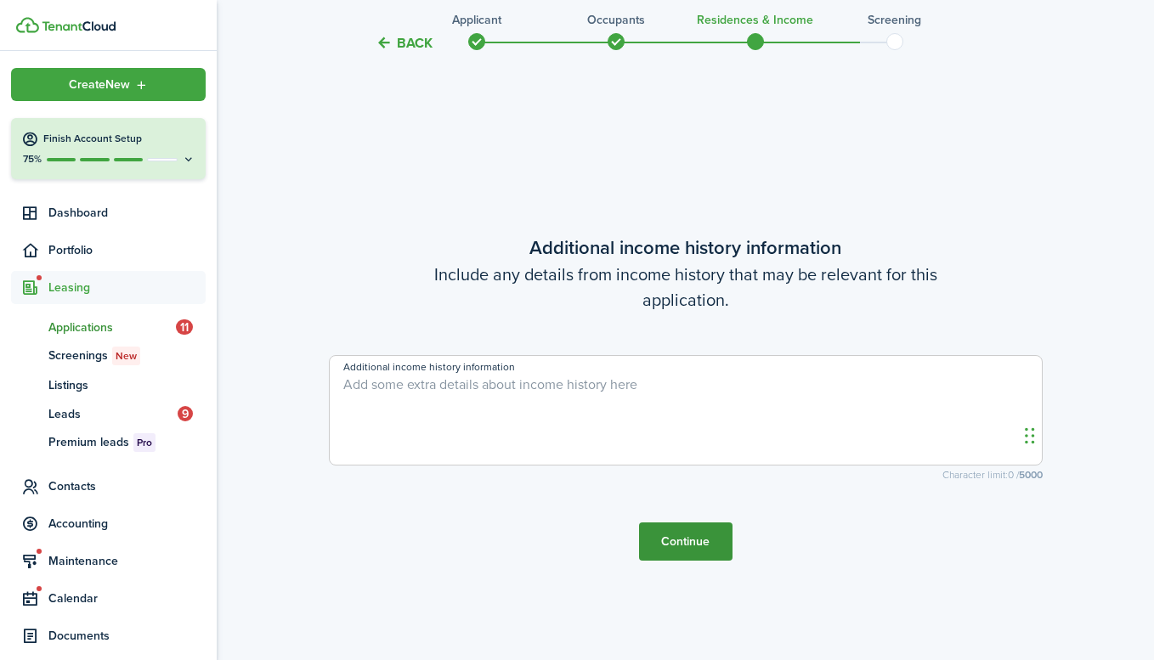
click at [694, 554] on button "Continue" at bounding box center [685, 542] width 93 height 38
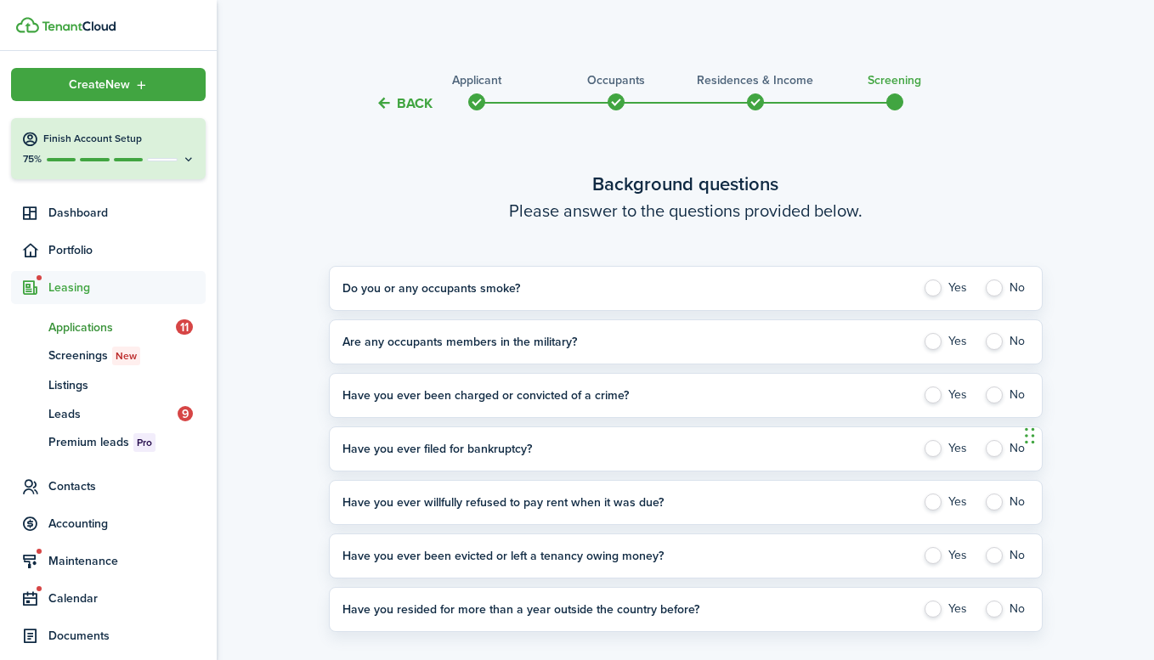
scroll to position [133, 0]
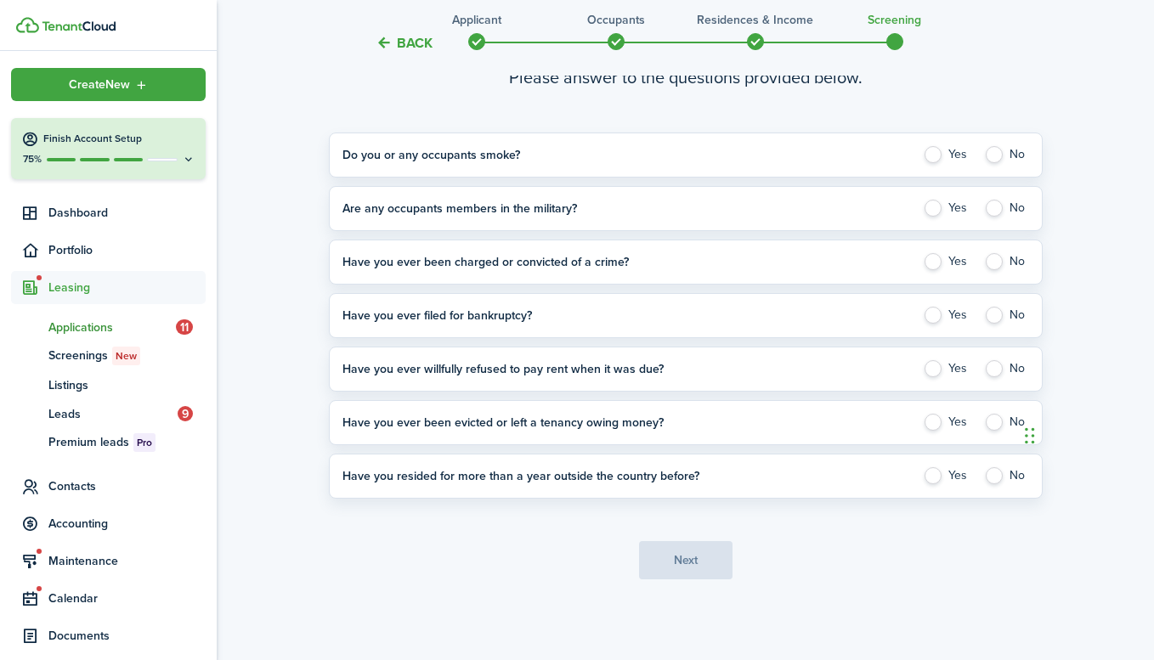
drag, startPoint x: 847, startPoint y: 568, endPoint x: 853, endPoint y: 559, distance: 10.4
click at [848, 568] on application-wizard-button-group "Next" at bounding box center [686, 560] width 714 height 38
click at [991, 154] on label "No" at bounding box center [1006, 154] width 45 height 17
radio input "true"
click at [987, 209] on label "No" at bounding box center [1006, 208] width 45 height 17
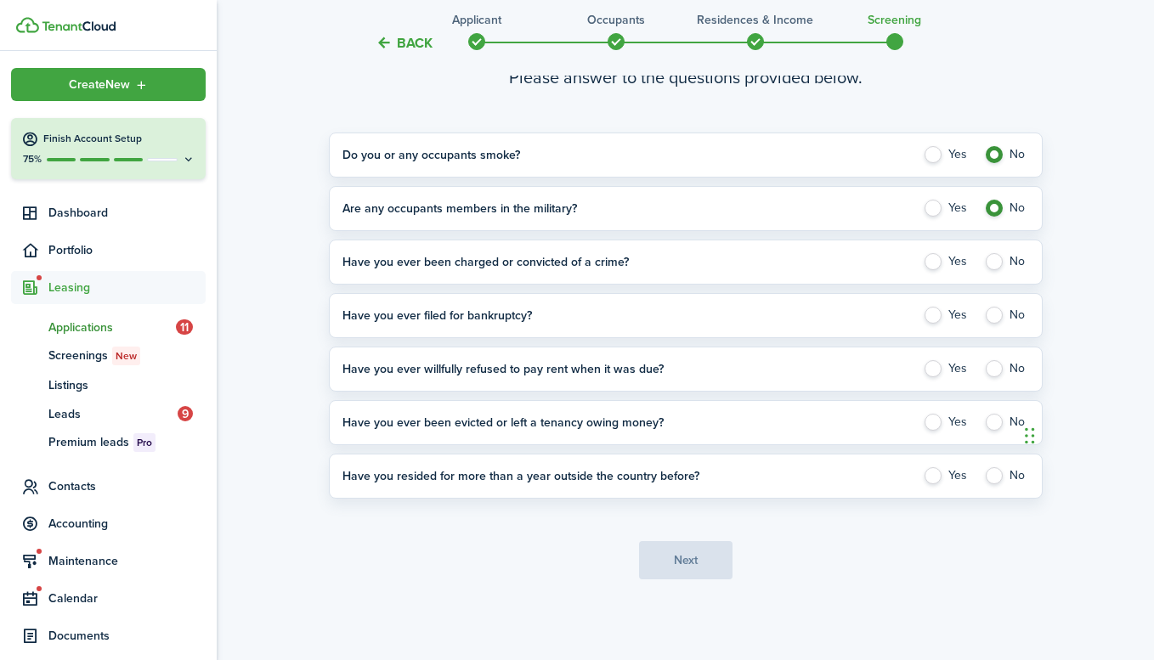
radio input "true"
click at [998, 262] on label "No" at bounding box center [1006, 261] width 45 height 17
radio input "true"
click at [1002, 318] on label "No" at bounding box center [1006, 315] width 45 height 17
radio input "true"
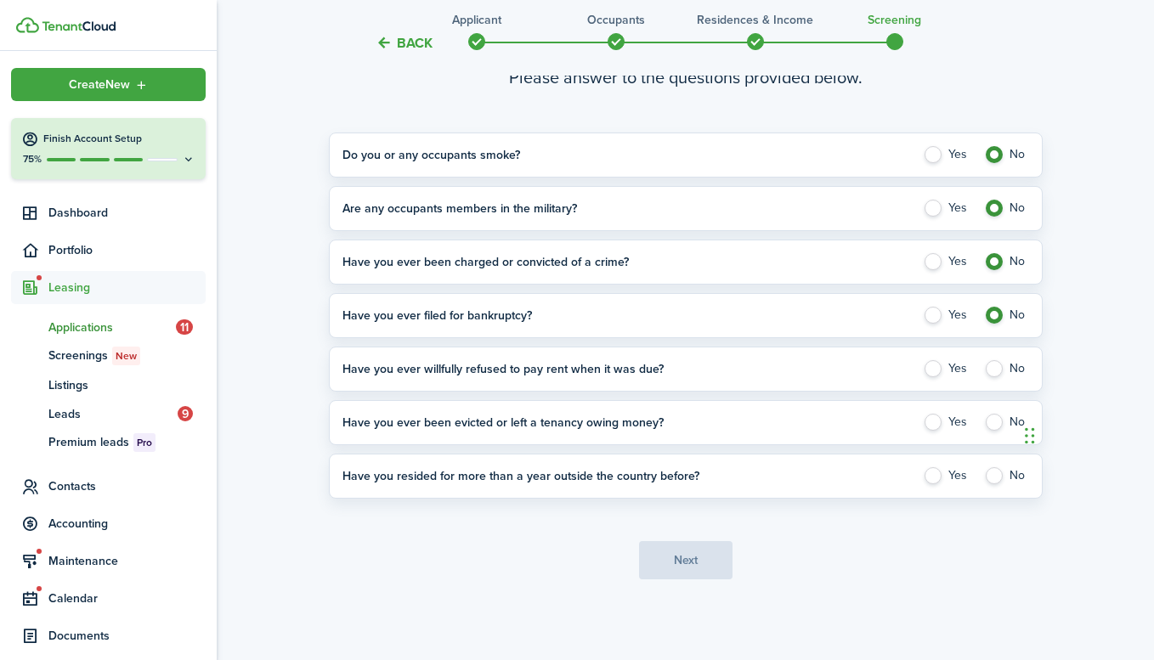
click at [1006, 370] on label "No" at bounding box center [1006, 368] width 45 height 17
radio input "true"
click at [1003, 430] on label "No" at bounding box center [1006, 422] width 45 height 17
radio input "true"
click at [1001, 477] on label "No" at bounding box center [1006, 475] width 45 height 17
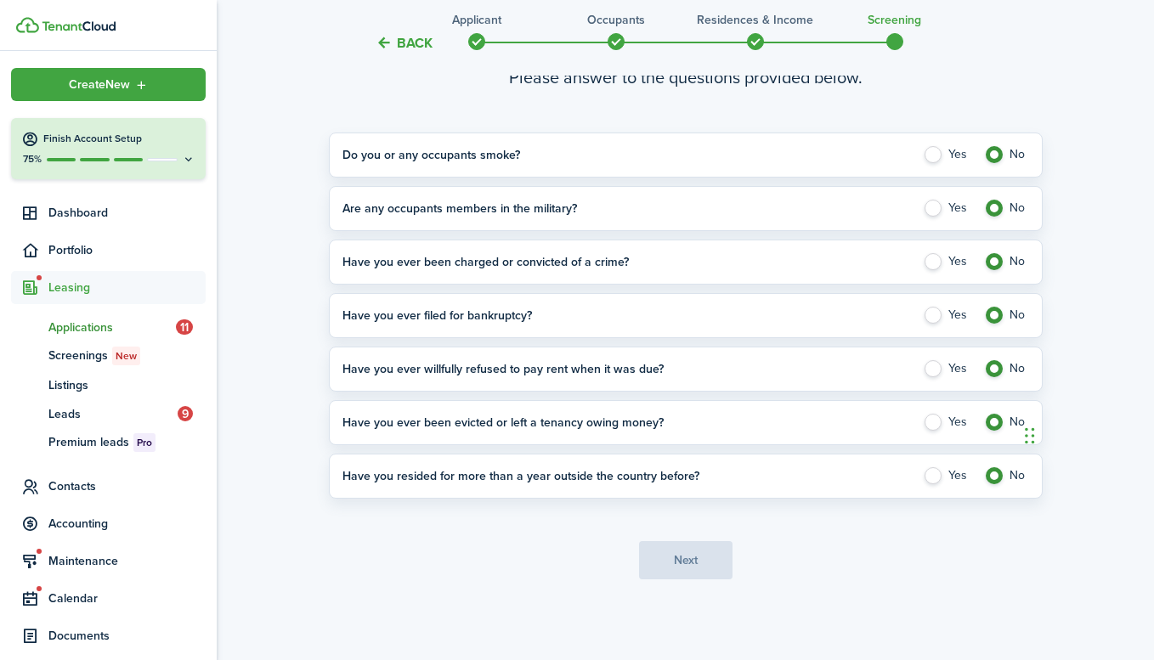
radio input "true"
click at [665, 569] on button "Next" at bounding box center [685, 560] width 93 height 38
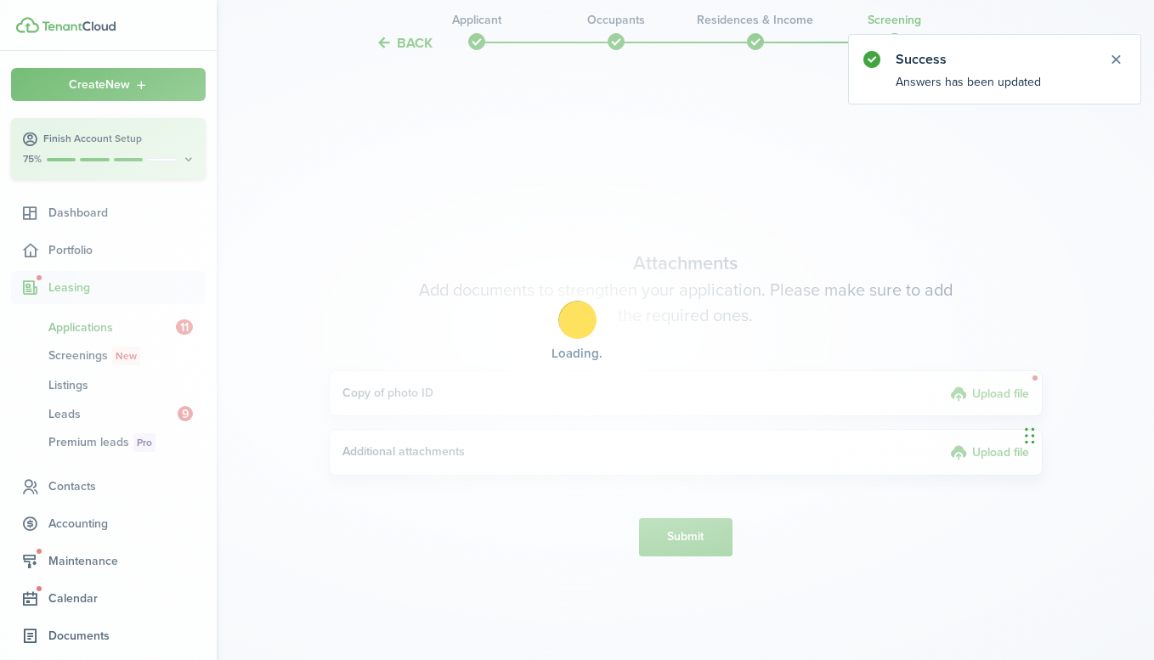
scroll to position [680, 0]
